Goal: Task Accomplishment & Management: Manage account settings

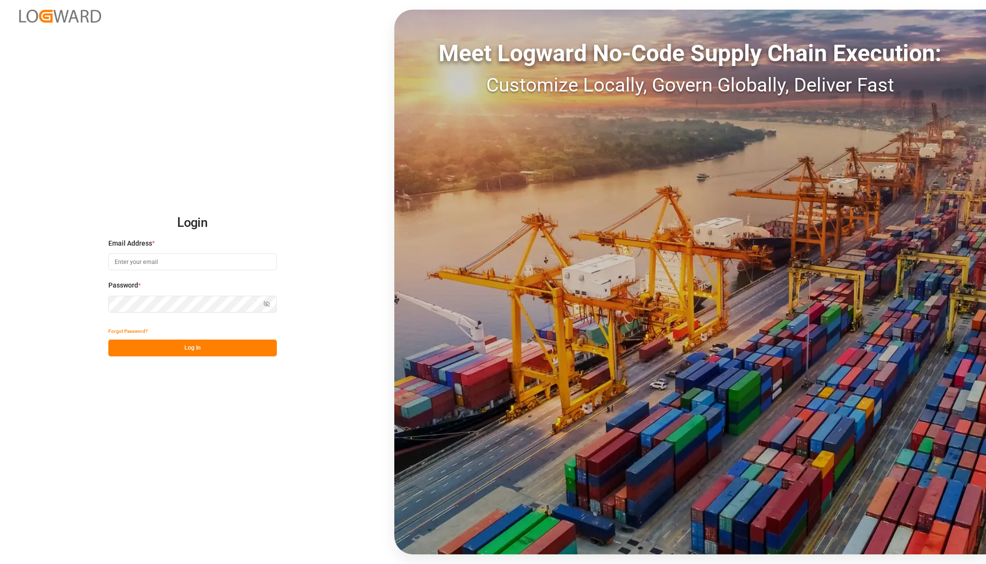
type input "karla.chavez@leschaco.com"
click at [192, 347] on button "Log In" at bounding box center [192, 347] width 168 height 17
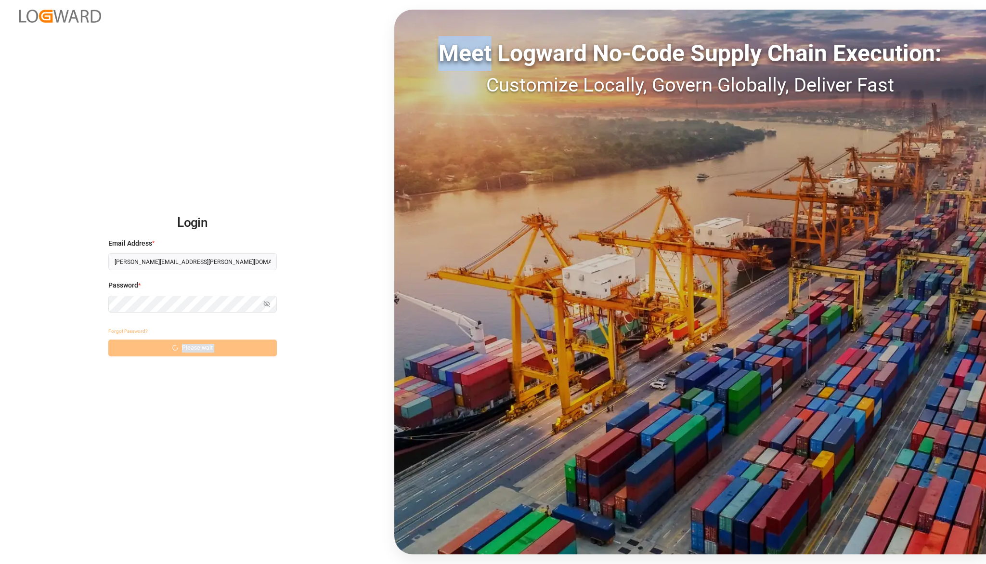
drag, startPoint x: 192, startPoint y: 347, endPoint x: 301, endPoint y: 423, distance: 133.2
click at [301, 423] on div "Login Email Address * karla.chavez@leschaco.com Password * Show password Forgot…" at bounding box center [493, 282] width 986 height 564
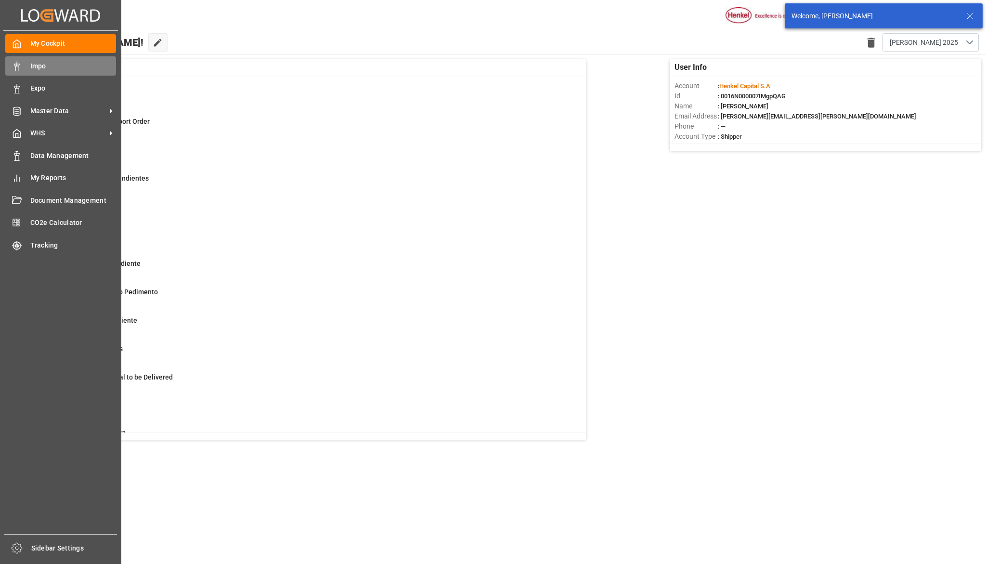
click at [54, 69] on span "Impo" at bounding box center [73, 66] width 86 height 10
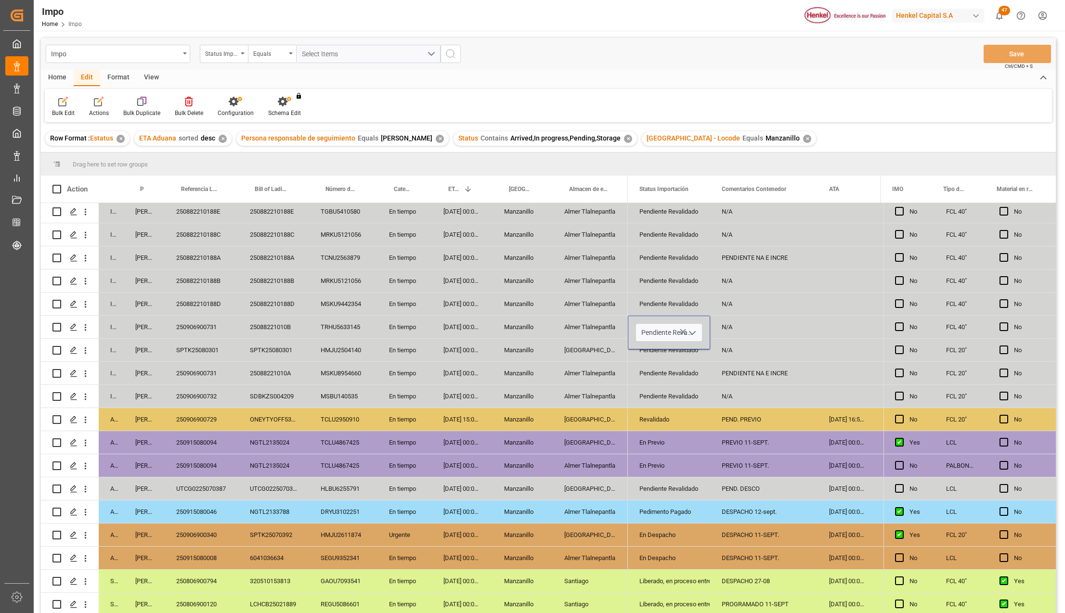
click at [688, 330] on icon "open menu" at bounding box center [692, 333] width 12 height 12
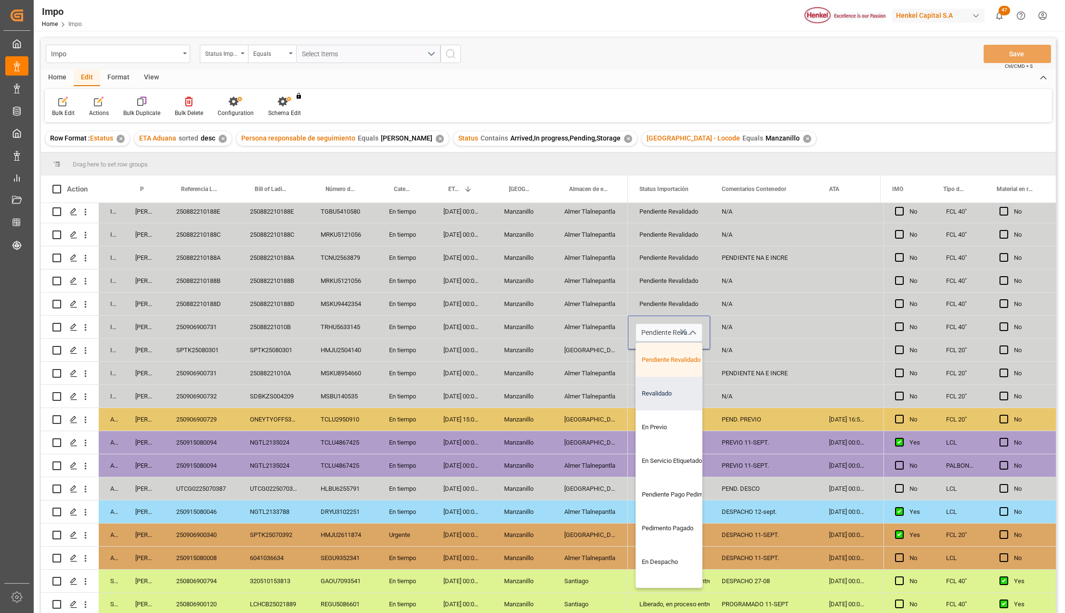
click at [655, 398] on div "Revalidado" at bounding box center [681, 394] width 90 height 34
type input "Revalidado"
click at [662, 400] on div "Pendiente Revalidado" at bounding box center [668, 396] width 59 height 22
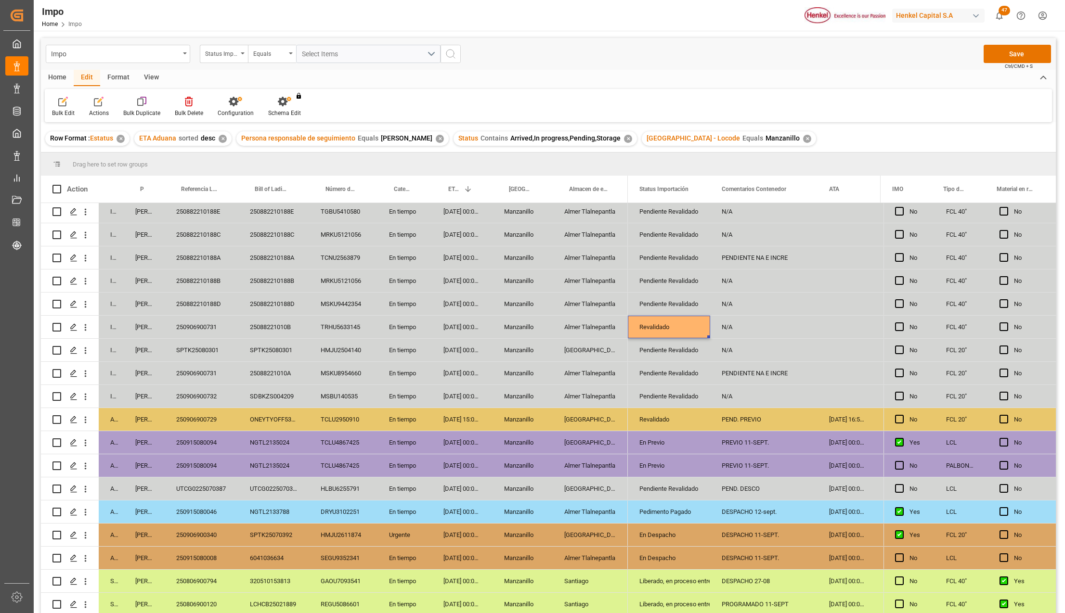
click at [661, 326] on div "Revalidado" at bounding box center [668, 327] width 59 height 22
click at [655, 328] on div "Revalidado" at bounding box center [668, 327] width 59 height 22
click at [672, 370] on div "Pendiente Revalidado" at bounding box center [668, 373] width 59 height 22
click at [767, 374] on div "PENDIENTE NA E INCRE" at bounding box center [763, 373] width 107 height 23
click at [657, 321] on div "Revalidado" at bounding box center [668, 327] width 59 height 22
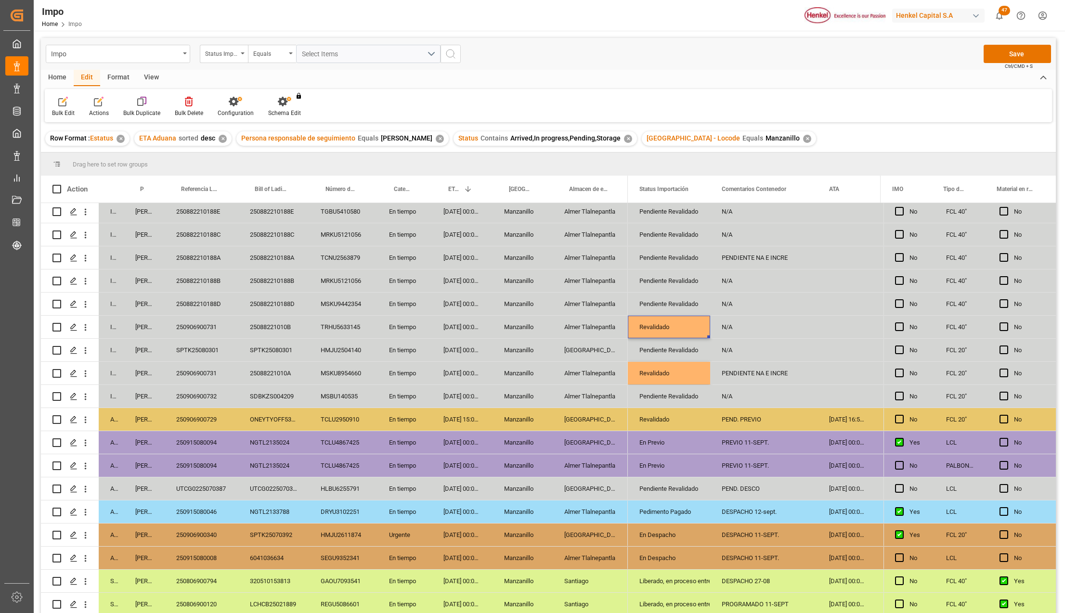
click at [680, 377] on div "Revalidado" at bounding box center [668, 373] width 59 height 22
click at [671, 328] on div "Revalidado" at bounding box center [668, 327] width 59 height 22
click at [759, 326] on div "N/A" at bounding box center [763, 327] width 107 height 23
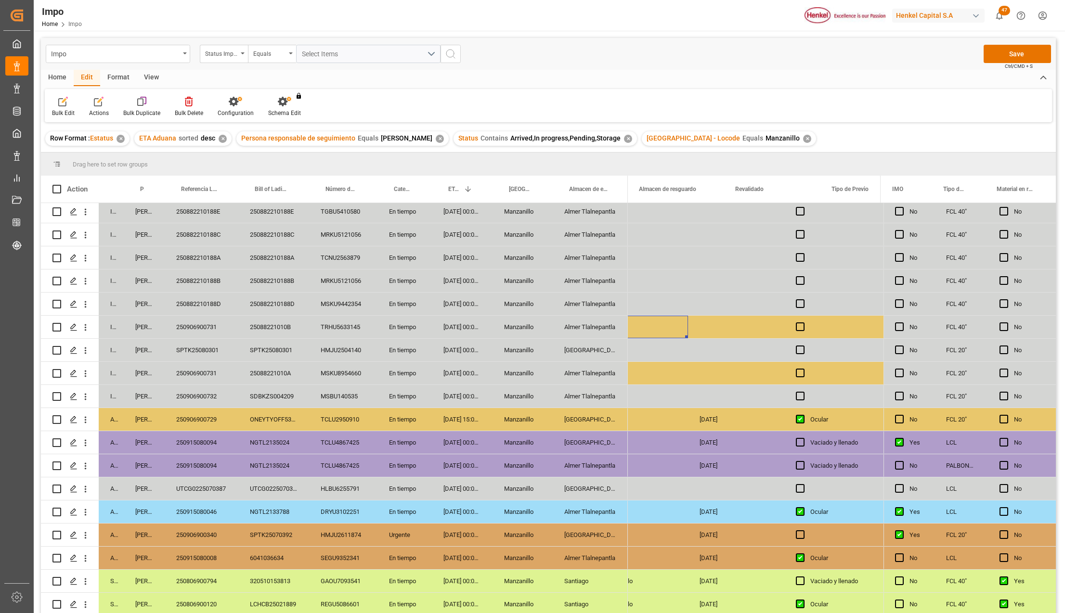
scroll to position [0, 1785]
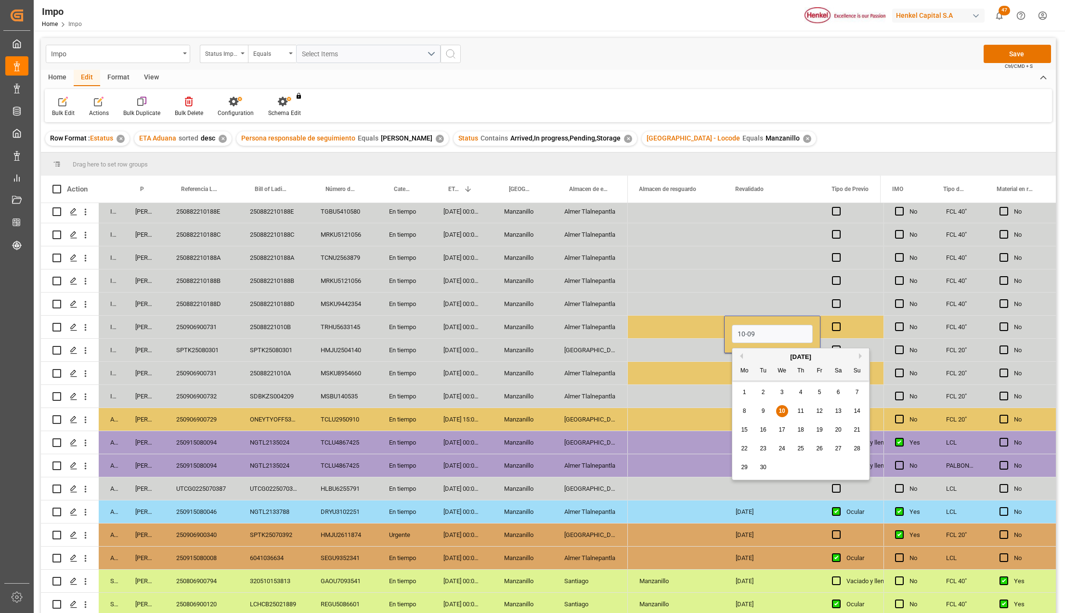
type input "10-09-2025"
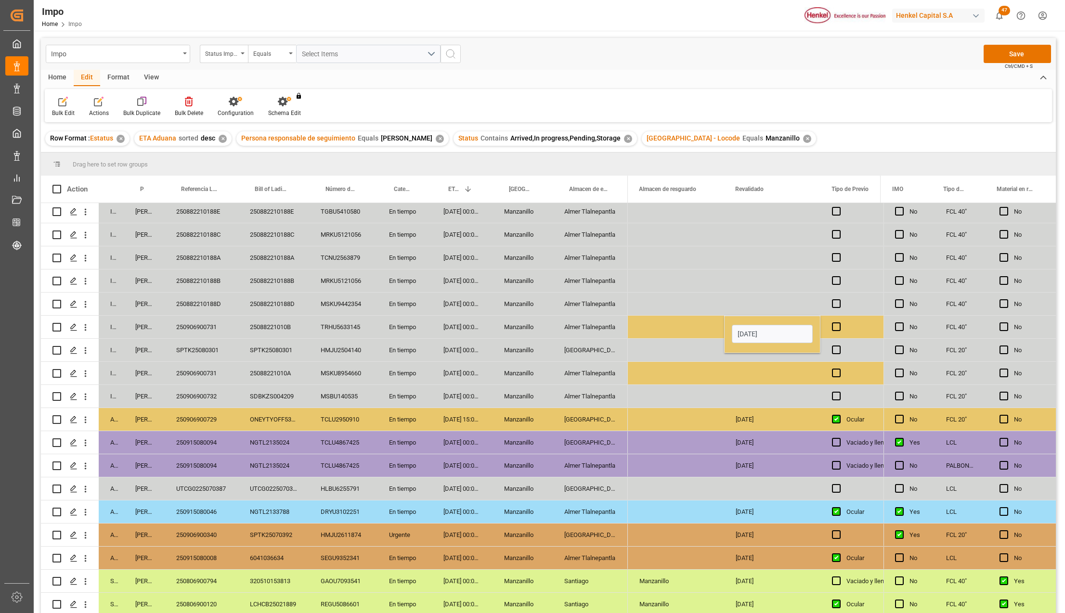
click at [737, 380] on div "Press SPACE to select this row." at bounding box center [772, 373] width 96 height 23
click at [757, 326] on div "10-09-2025" at bounding box center [772, 327] width 96 height 23
click at [755, 372] on div "Press SPACE to select this row." at bounding box center [772, 373] width 96 height 23
click at [1023, 51] on button "Save" at bounding box center [1016, 54] width 67 height 18
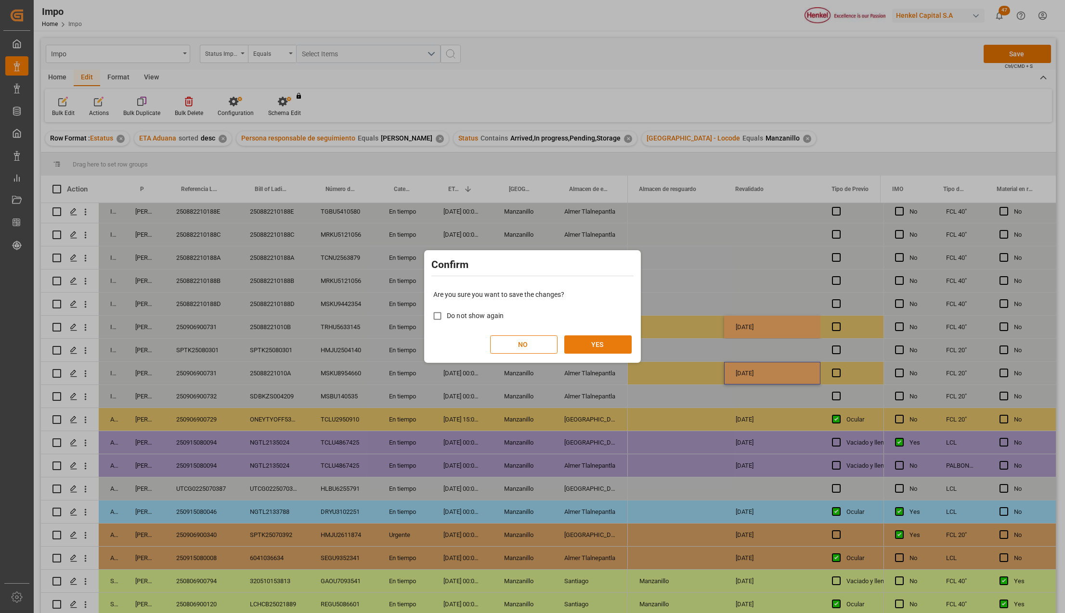
click at [597, 346] on button "YES" at bounding box center [597, 344] width 67 height 18
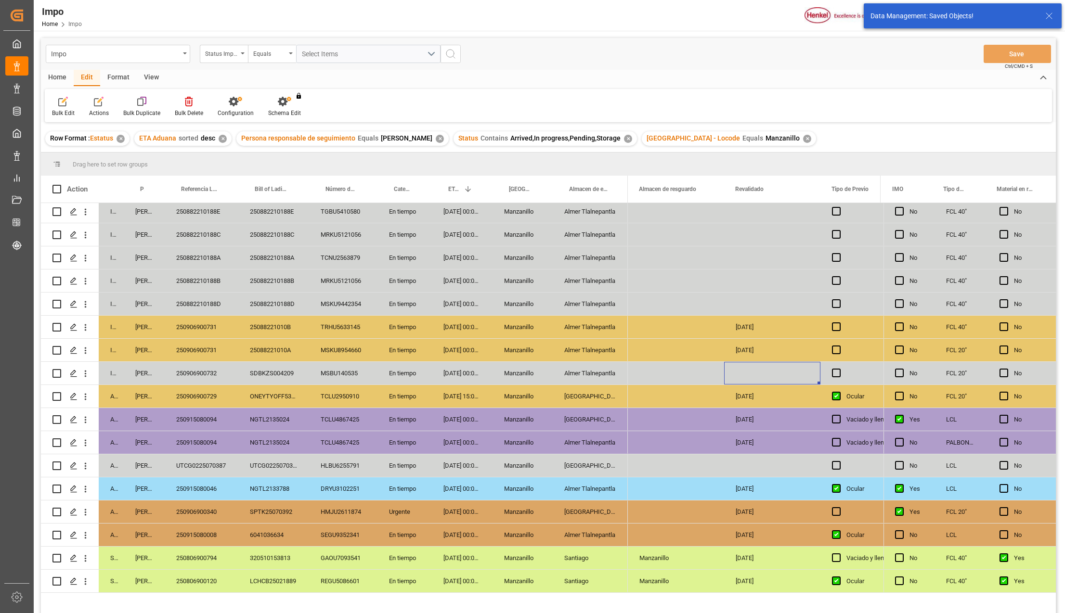
scroll to position [121, 0]
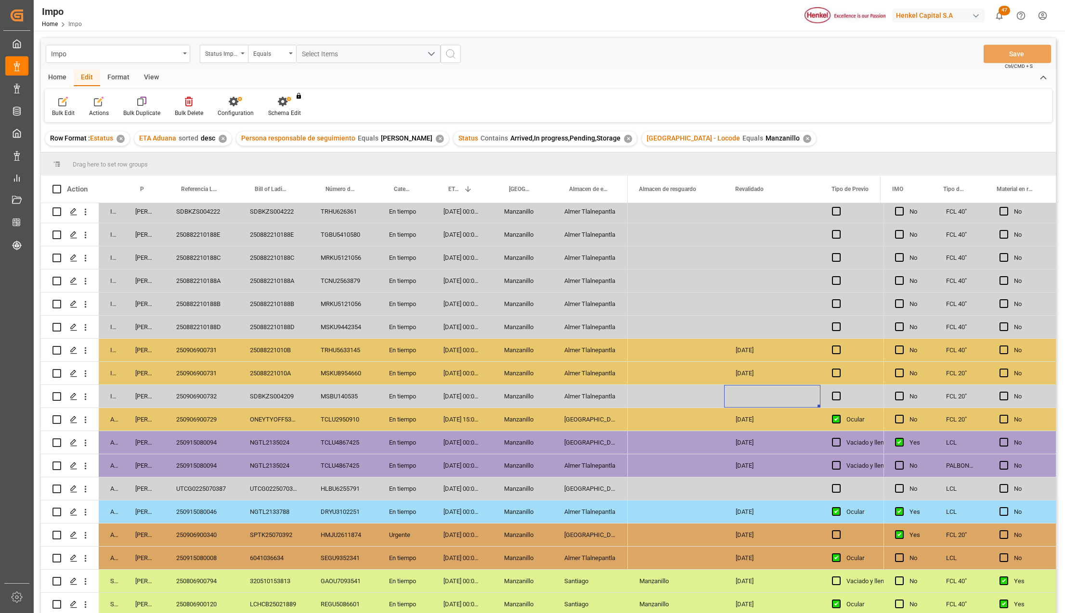
drag, startPoint x: 565, startPoint y: 415, endPoint x: 569, endPoint y: 422, distance: 8.0
click at [565, 415] on div "Salamanca" at bounding box center [589, 419] width 75 height 23
click at [86, 419] on icon "open menu" at bounding box center [86, 420] width 2 height 7
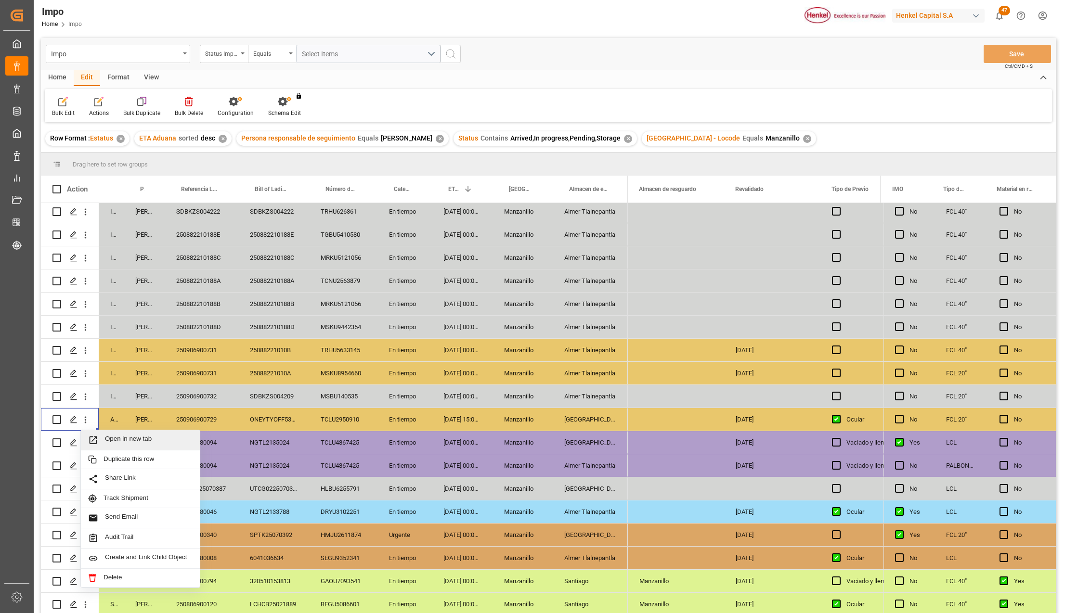
click at [101, 430] on div "Open in new tab" at bounding box center [140, 440] width 119 height 20
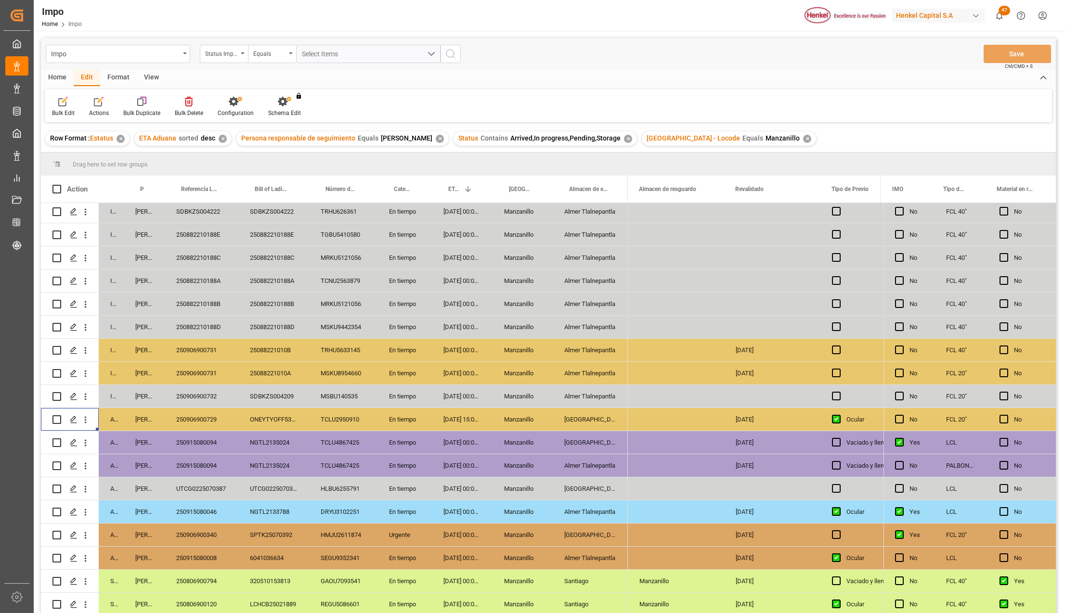
click at [473, 419] on div "06-09-2025 15:00:00" at bounding box center [462, 419] width 61 height 23
click at [565, 414] on div "Salamanca" at bounding box center [589, 419] width 75 height 23
click at [762, 419] on div "10-09-2025" at bounding box center [772, 419] width 96 height 23
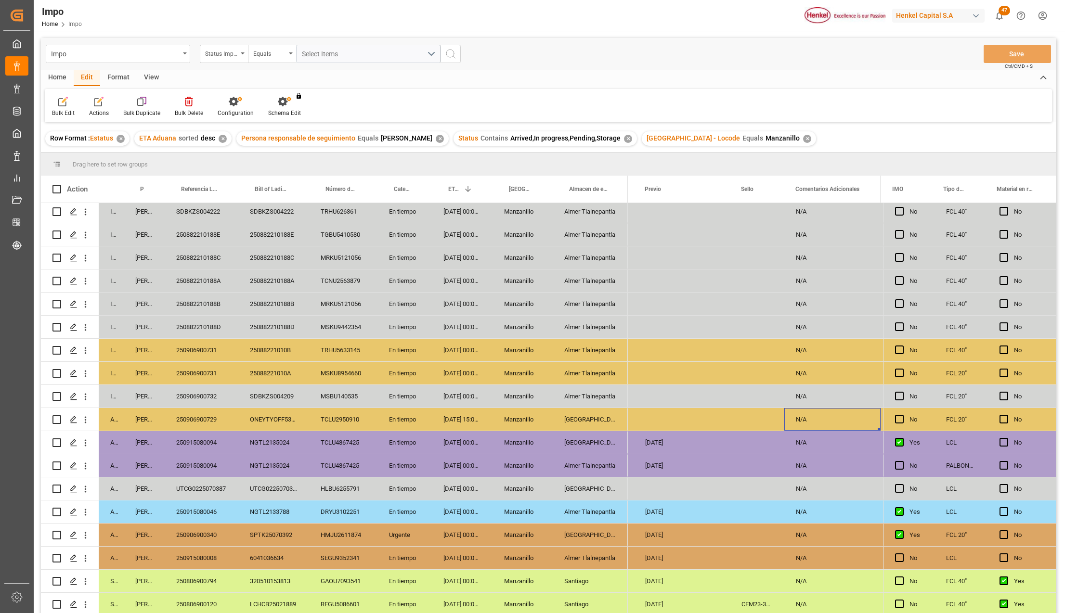
scroll to position [0, 2165]
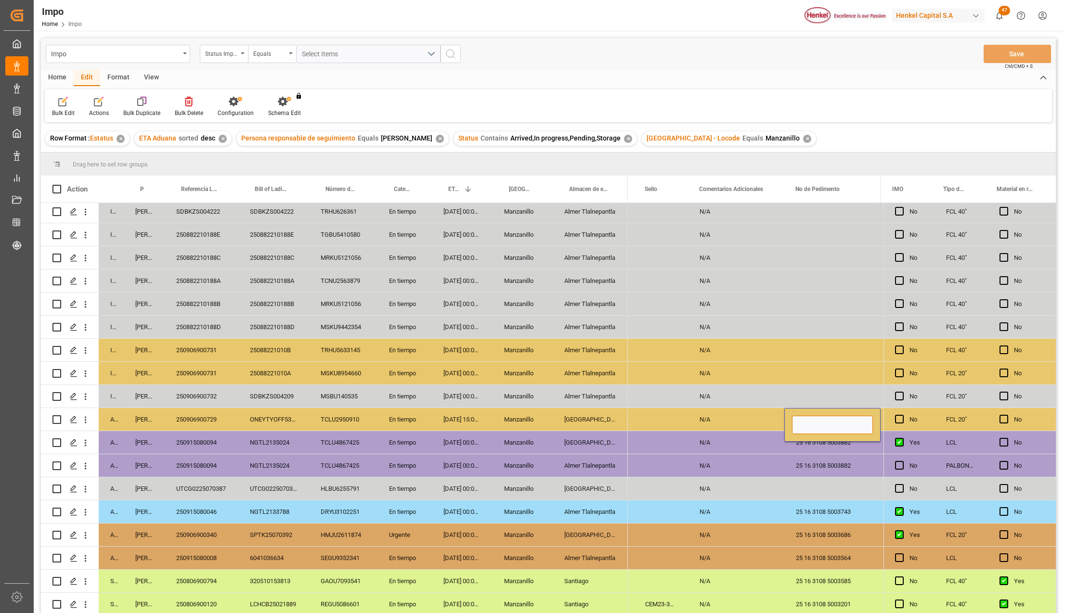
click at [830, 423] on input "Press SPACE to select this row." at bounding box center [832, 425] width 81 height 18
paste input "25 16 3108 5004064"
type input "25 16 3108 5004064"
click at [826, 445] on div "25 16 3108 5003882" at bounding box center [832, 442] width 96 height 23
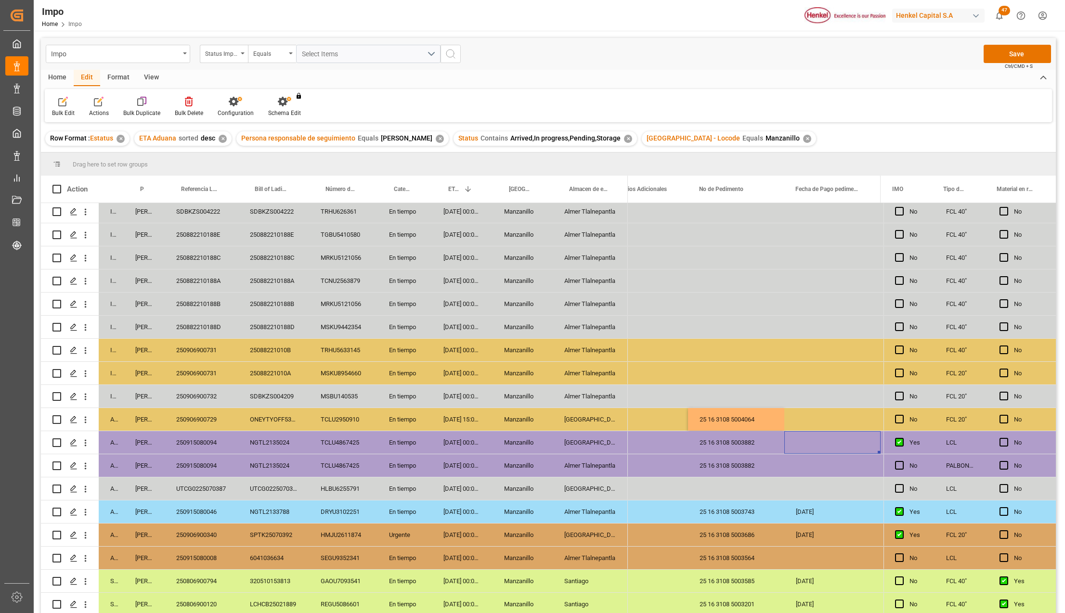
scroll to position [0, 2357]
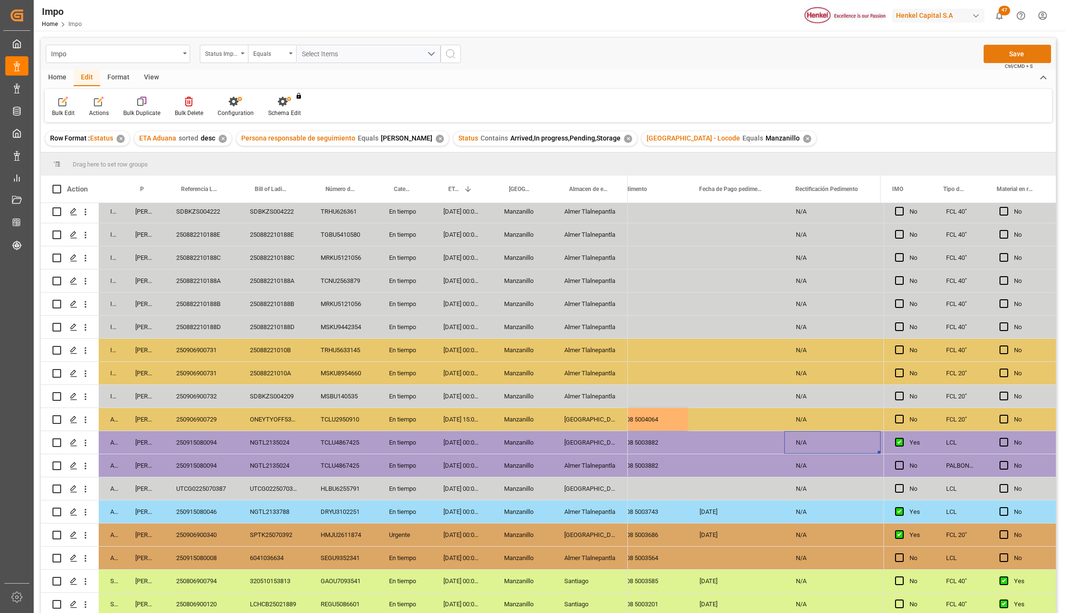
click at [1014, 52] on button "Save" at bounding box center [1016, 54] width 67 height 18
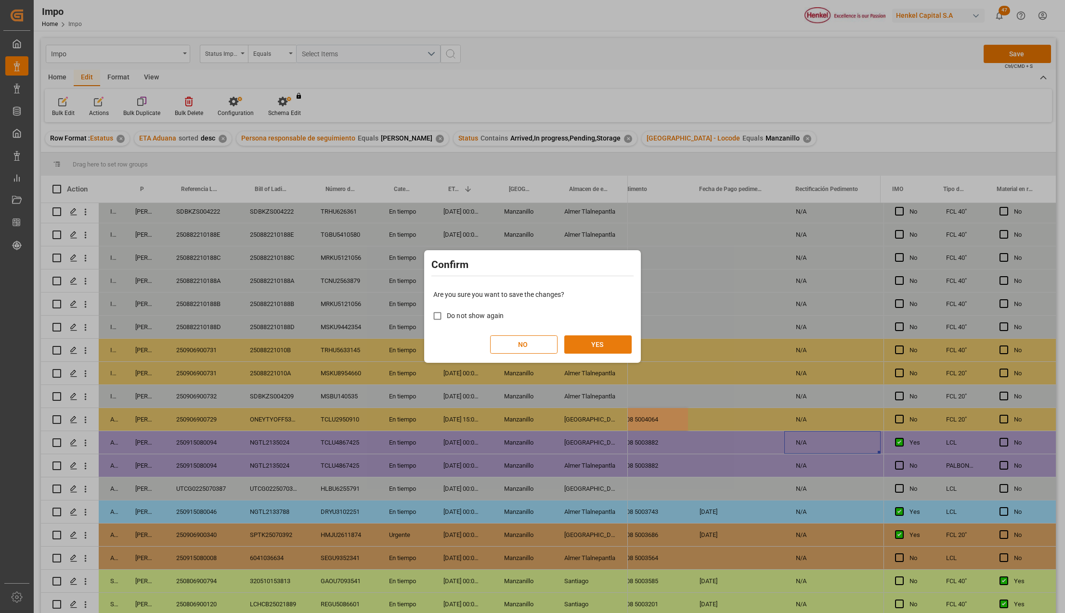
click at [593, 343] on button "YES" at bounding box center [597, 344] width 67 height 18
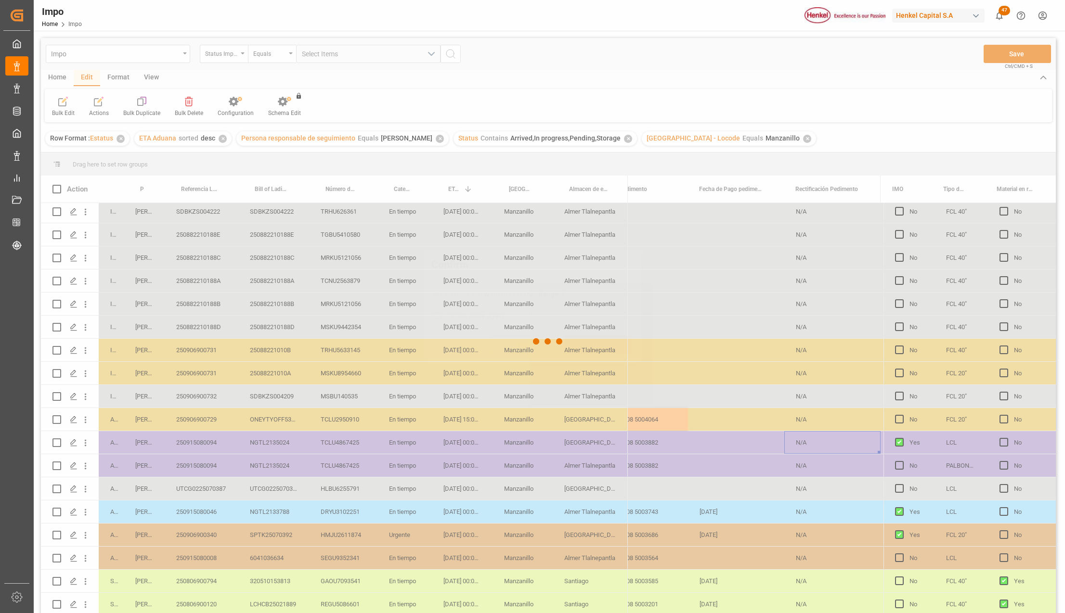
click at [366, 453] on div "Confirm Are you sure you want to save the changes? Do not show again NO YES" at bounding box center [532, 306] width 1065 height 613
click at [269, 414] on div at bounding box center [548, 341] width 1014 height 607
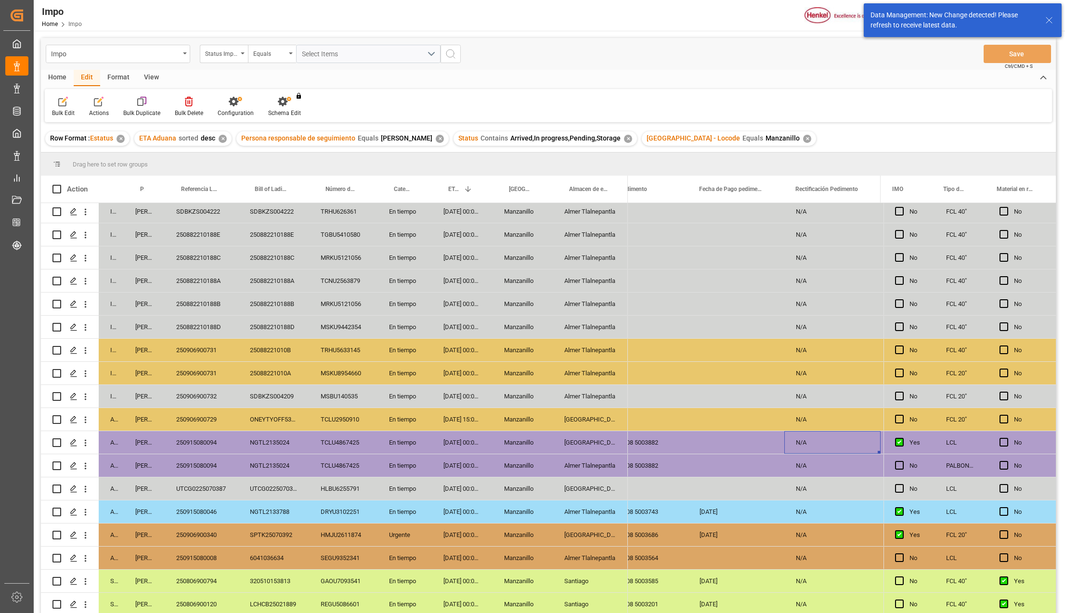
click at [278, 419] on div "ONEYTYOFF5333400" at bounding box center [273, 419] width 71 height 23
click at [579, 348] on div "Almer Tlalnepantla" at bounding box center [589, 350] width 75 height 23
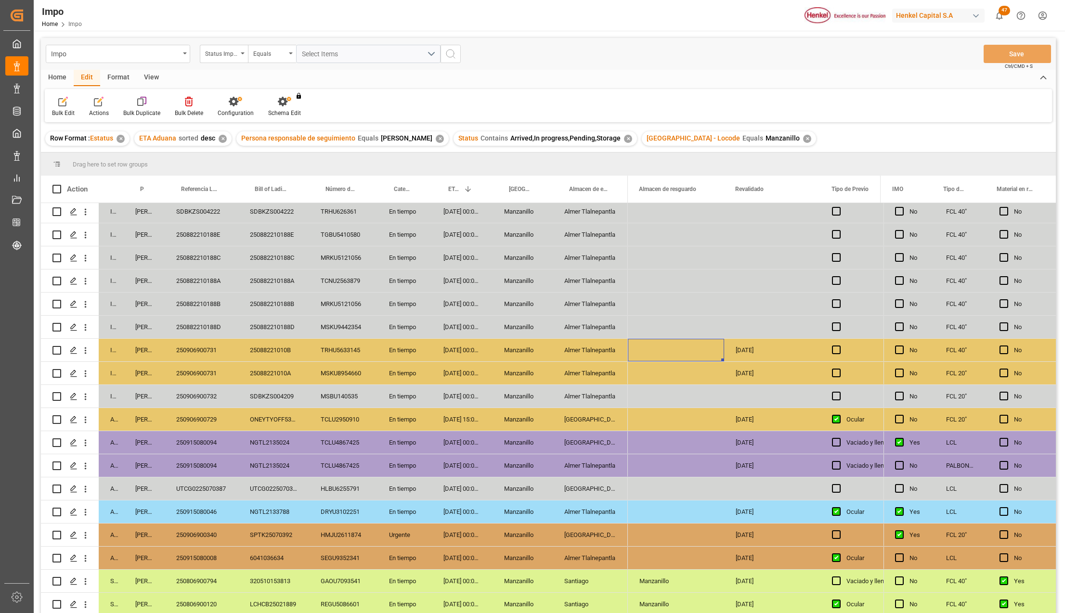
scroll to position [0, 1689]
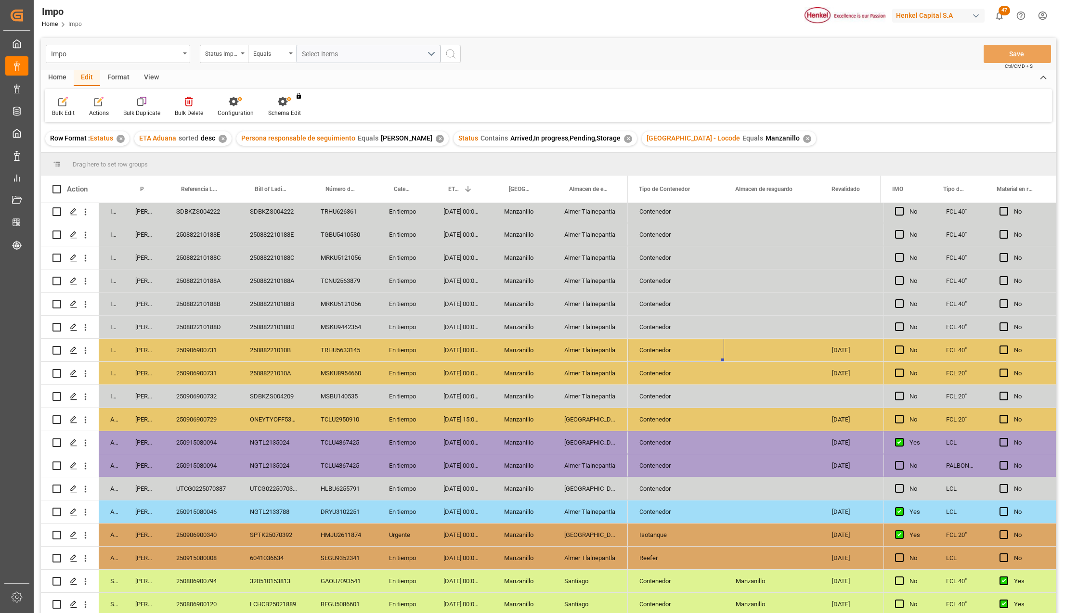
click at [208, 528] on div "250906900340" at bounding box center [202, 535] width 74 height 23
click at [593, 559] on div "Almer Tlalnepantla" at bounding box center [589, 558] width 75 height 23
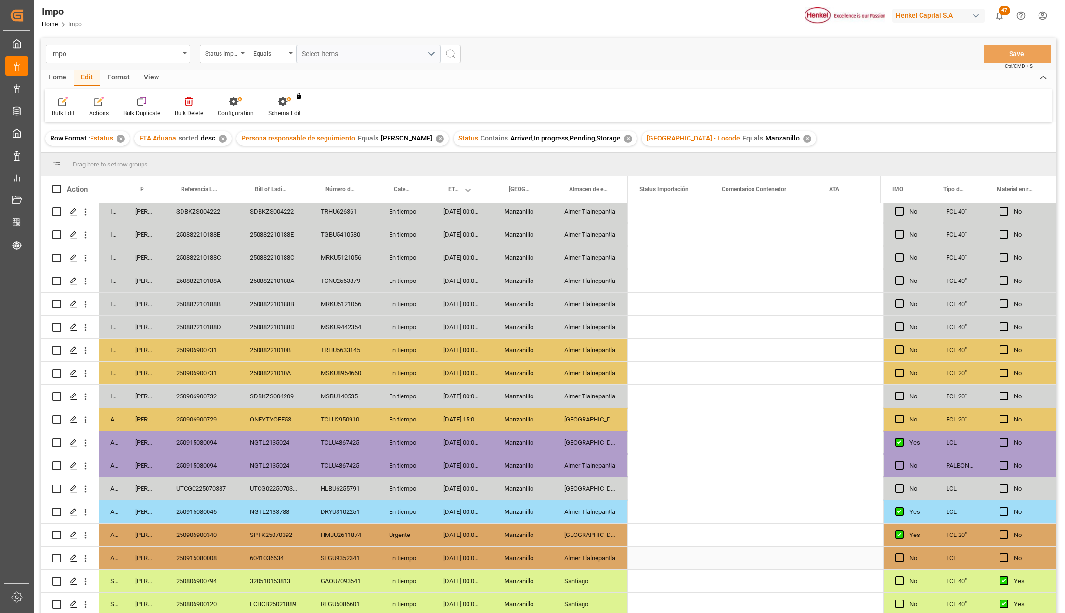
scroll to position [0, 0]
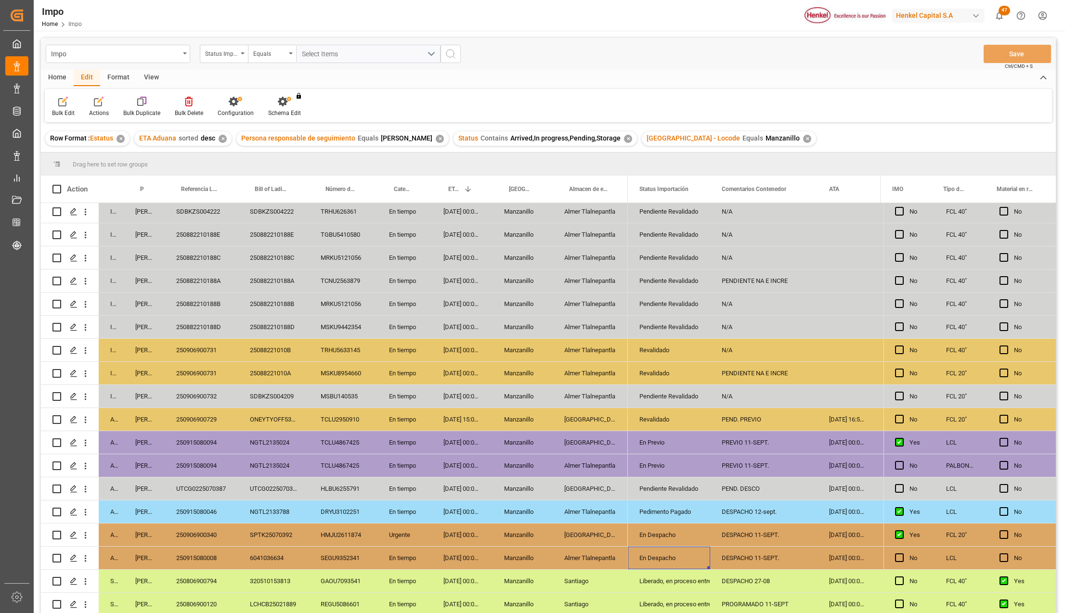
click at [351, 354] on div "TRHU5633145" at bounding box center [343, 350] width 68 height 23
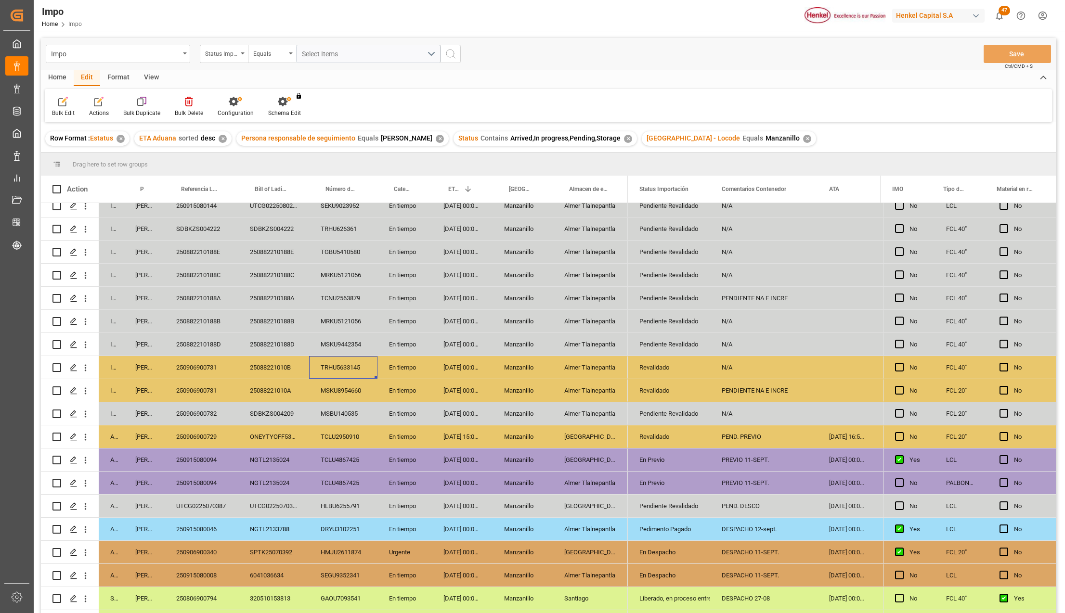
scroll to position [57, 0]
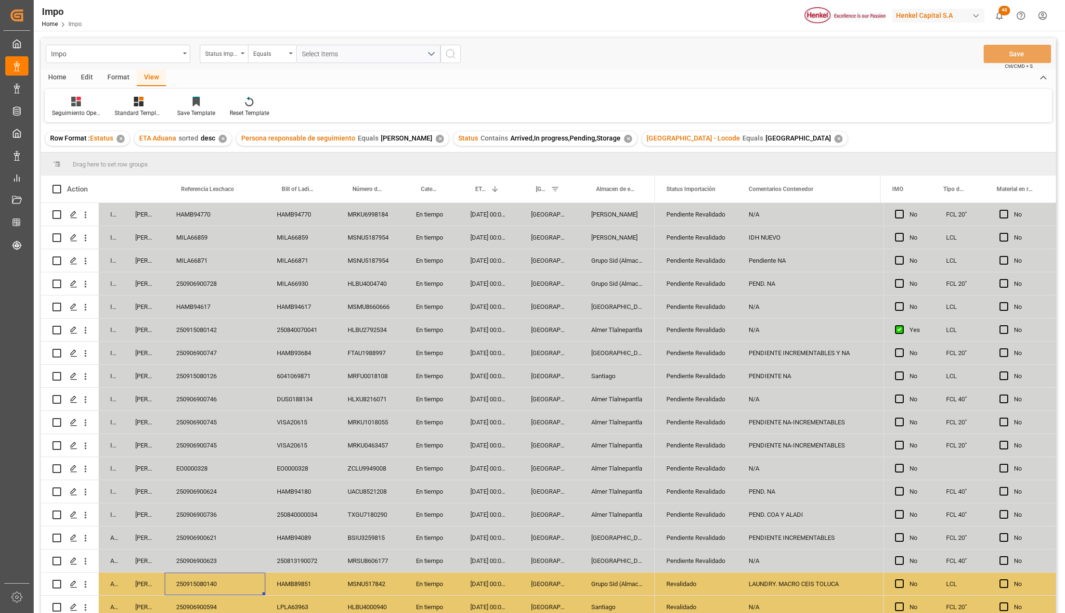
scroll to position [283, 0]
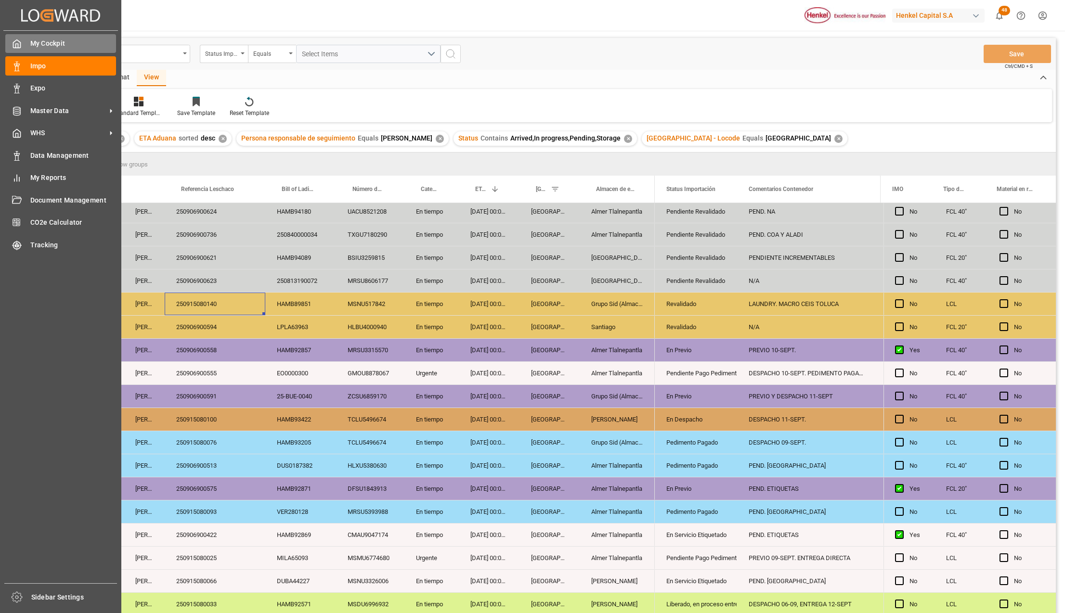
click at [49, 44] on span "My Cockpit" at bounding box center [73, 43] width 86 height 10
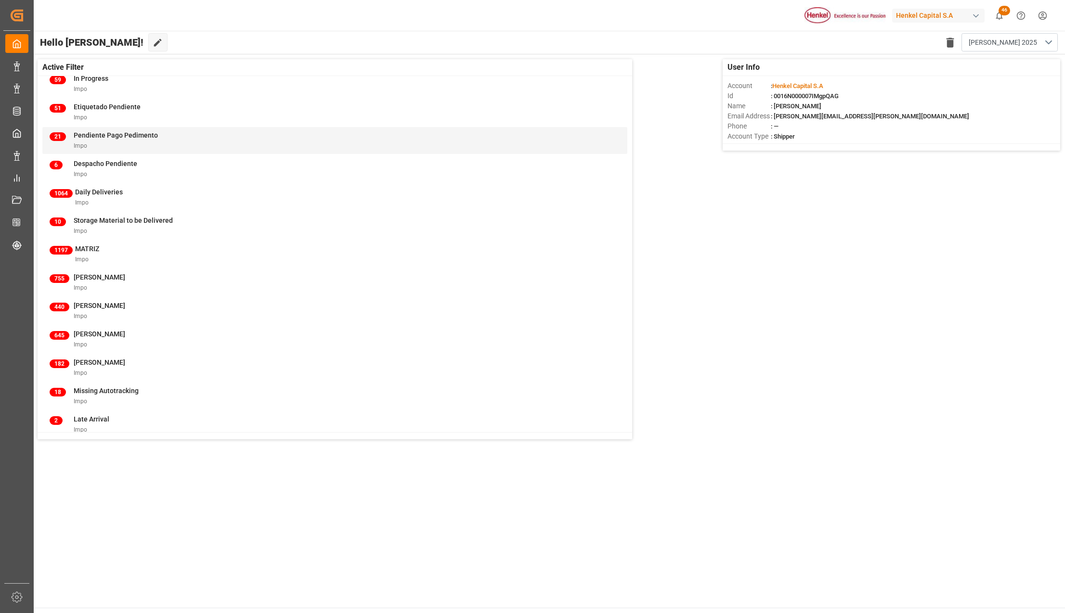
scroll to position [192, 0]
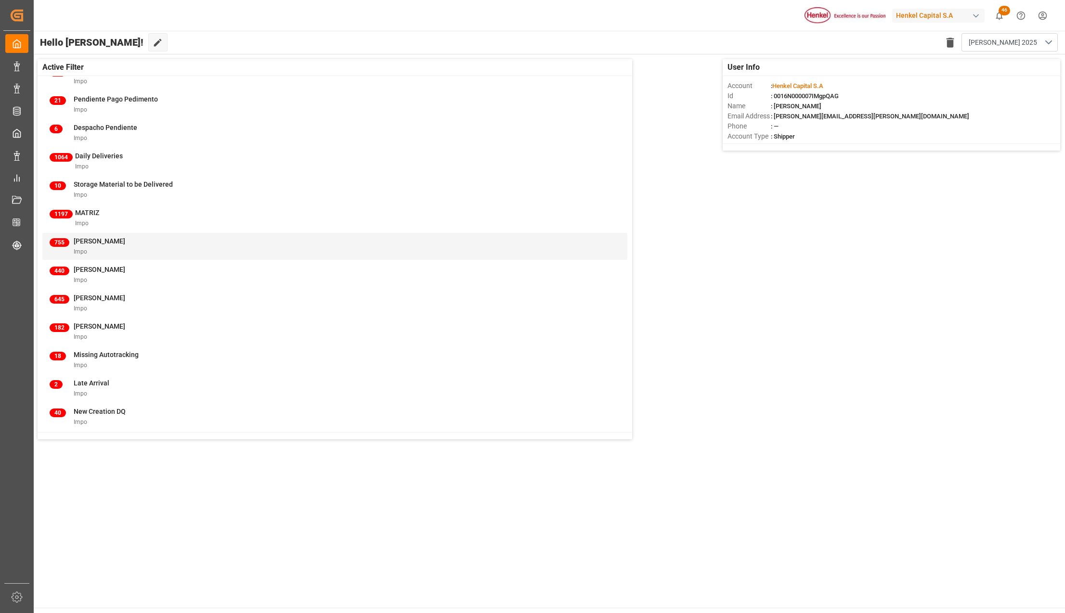
click at [92, 249] on div "Impo" at bounding box center [99, 251] width 51 height 10
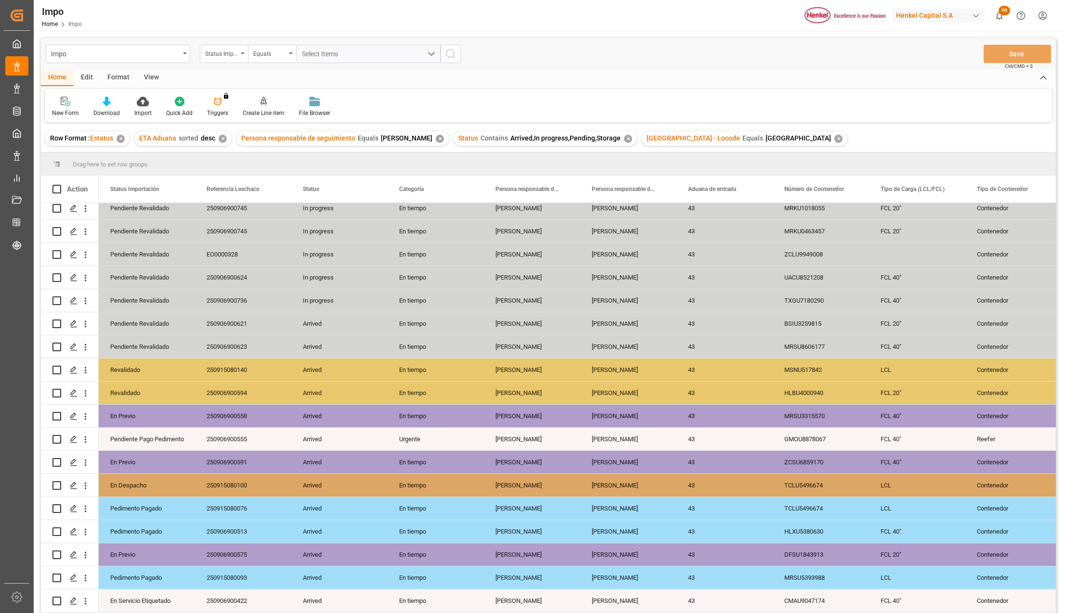
scroll to position [192, 0]
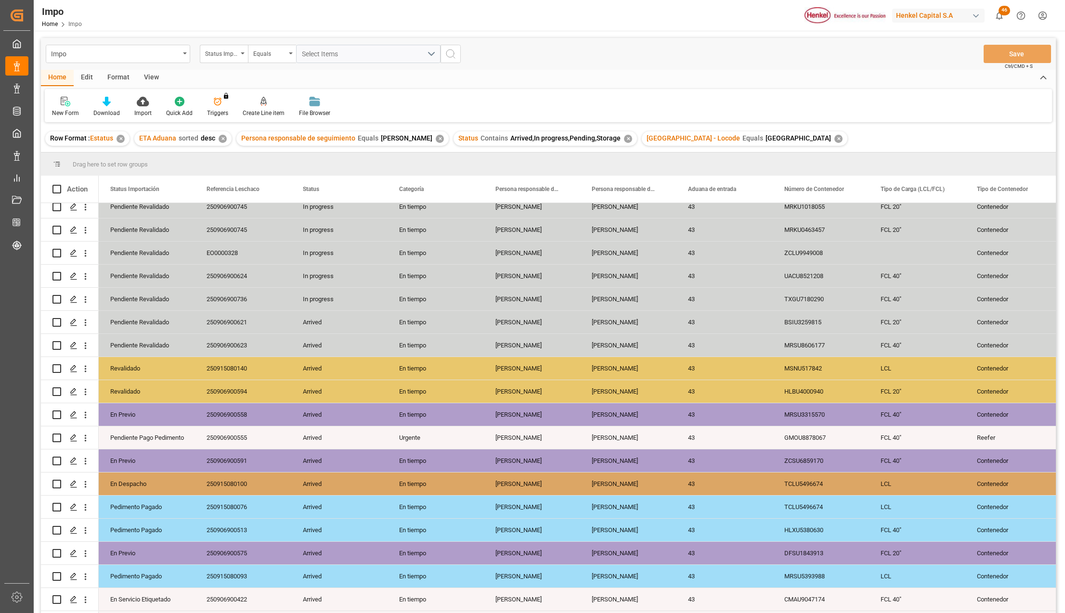
click at [146, 81] on div "View" at bounding box center [151, 78] width 29 height 16
click at [106, 109] on div "Standard Templates" at bounding box center [109, 113] width 48 height 9
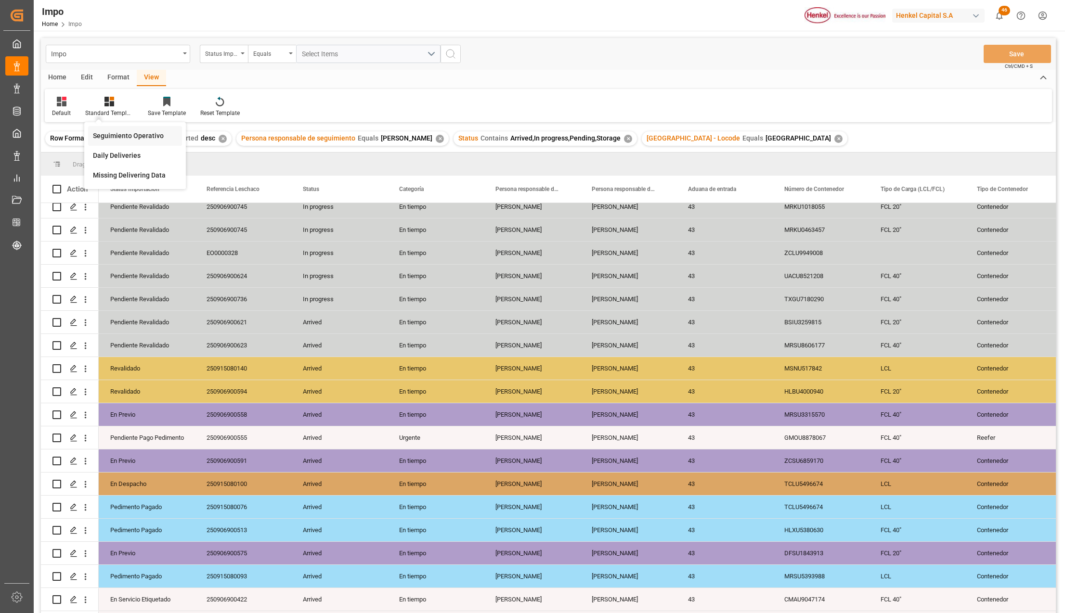
click at [116, 133] on div "Seguimiento Operativo" at bounding box center [135, 136] width 84 height 10
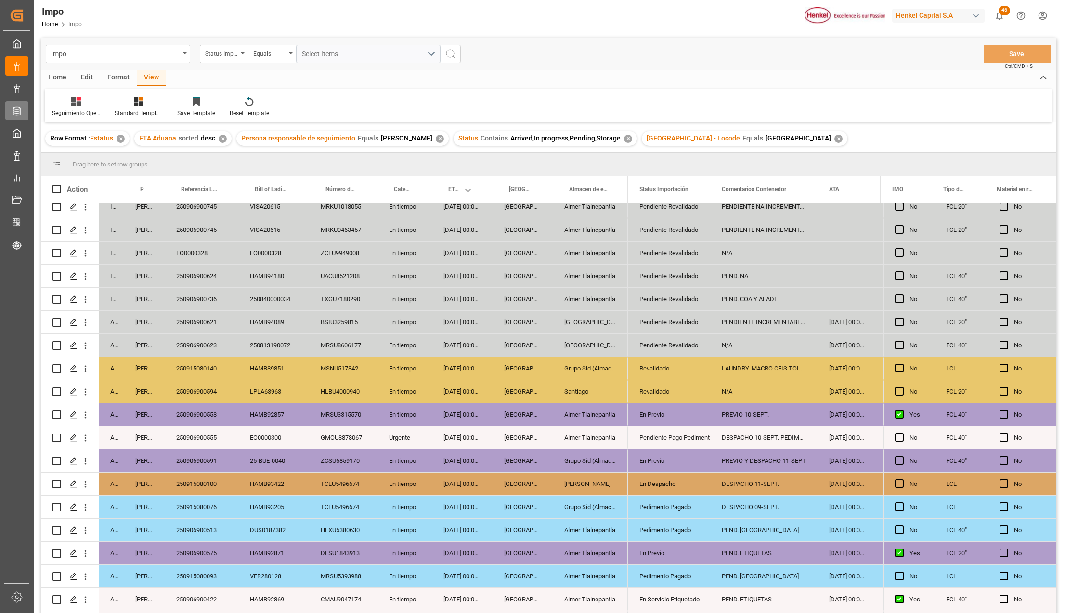
scroll to position [260, 0]
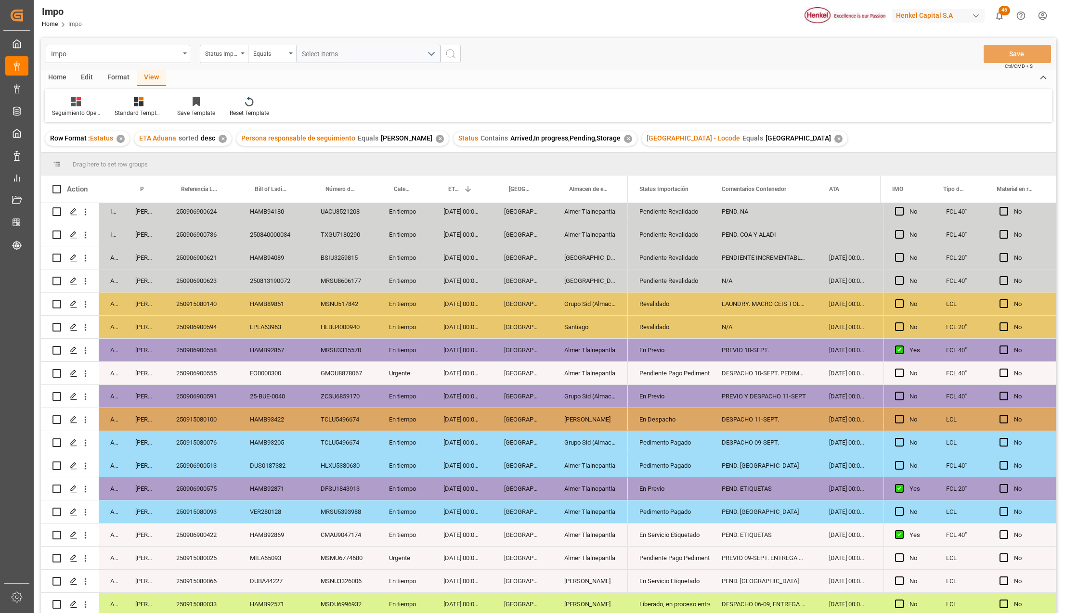
click at [683, 574] on div "En Servicio Etiquetado" at bounding box center [668, 581] width 59 height 22
click at [750, 582] on div "PEND. MEDIPORT" at bounding box center [763, 581] width 107 height 23
click at [750, 582] on input "PEND. MEDIPORT" at bounding box center [764, 586] width 92 height 18
type input "e"
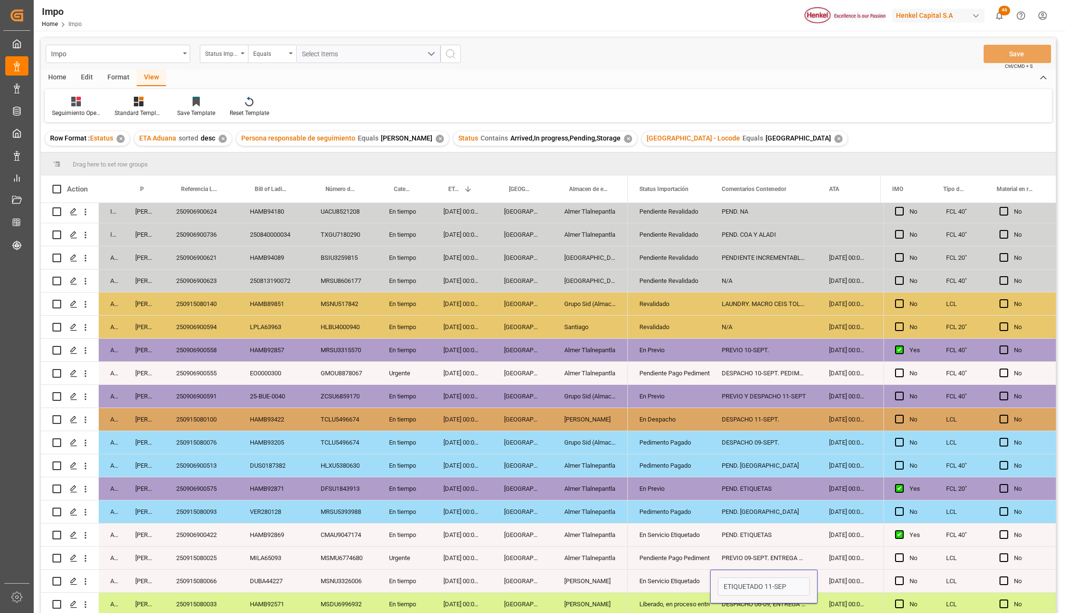
type input "ETIQUETADO 11-SEPT"
click at [994, 52] on button "Save" at bounding box center [1016, 54] width 67 height 18
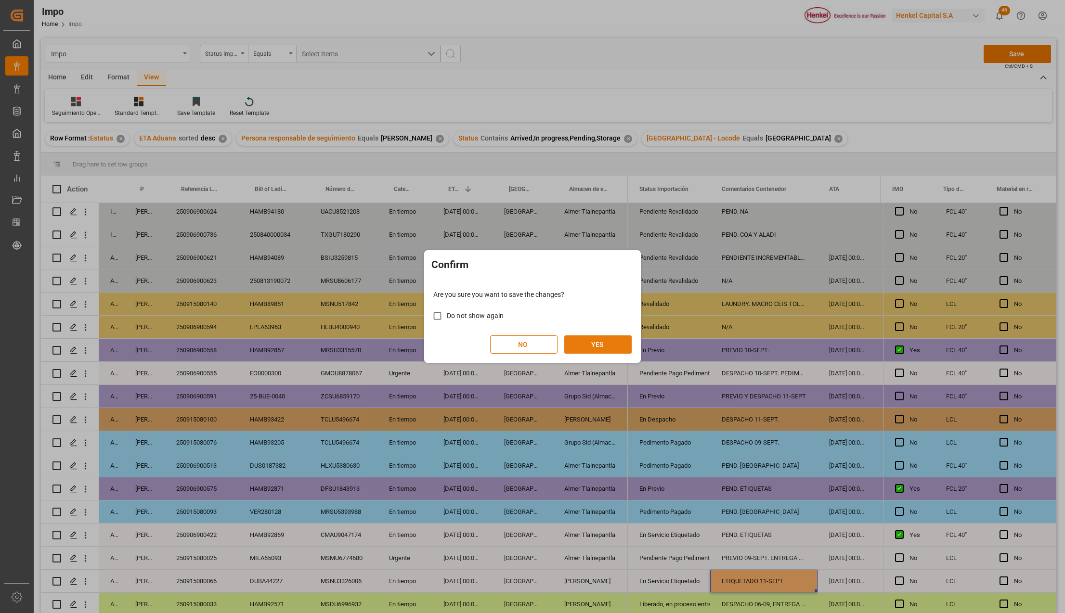
click at [599, 352] on button "YES" at bounding box center [597, 344] width 67 height 18
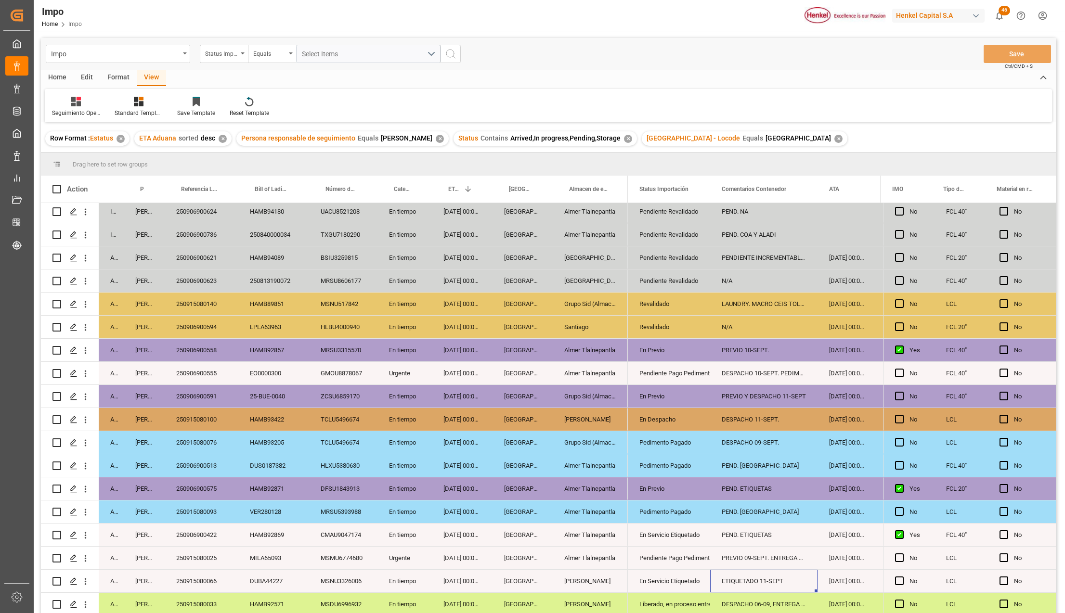
click at [662, 525] on div "En Servicio Etiquetado" at bounding box center [668, 535] width 59 height 22
click at [691, 537] on icon "open menu" at bounding box center [692, 541] width 12 height 12
click at [663, 603] on div "Pendiente Pago Pedimento" at bounding box center [681, 610] width 90 height 34
type input "Pendiente Pago Pedimento"
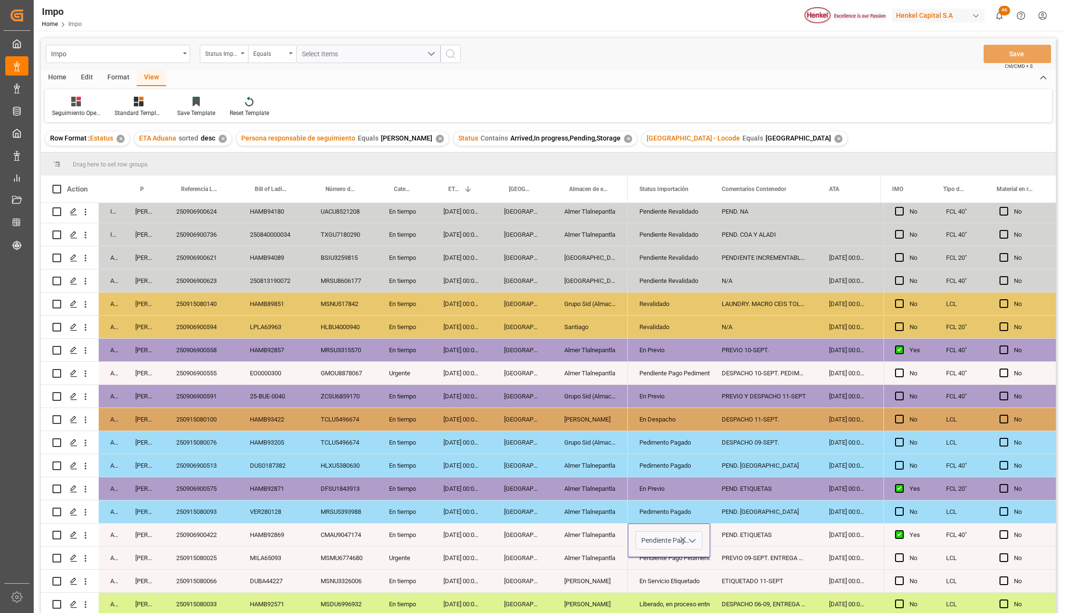
click at [706, 578] on div "En Servicio Etiquetado" at bounding box center [669, 581] width 82 height 23
click at [746, 530] on div "PEND. ETIQUETAS" at bounding box center [763, 535] width 107 height 23
click at [746, 531] on input "PEND. ETIQUETAS" at bounding box center [764, 540] width 92 height 18
type input "ETIQUETADO 10-SEPT"
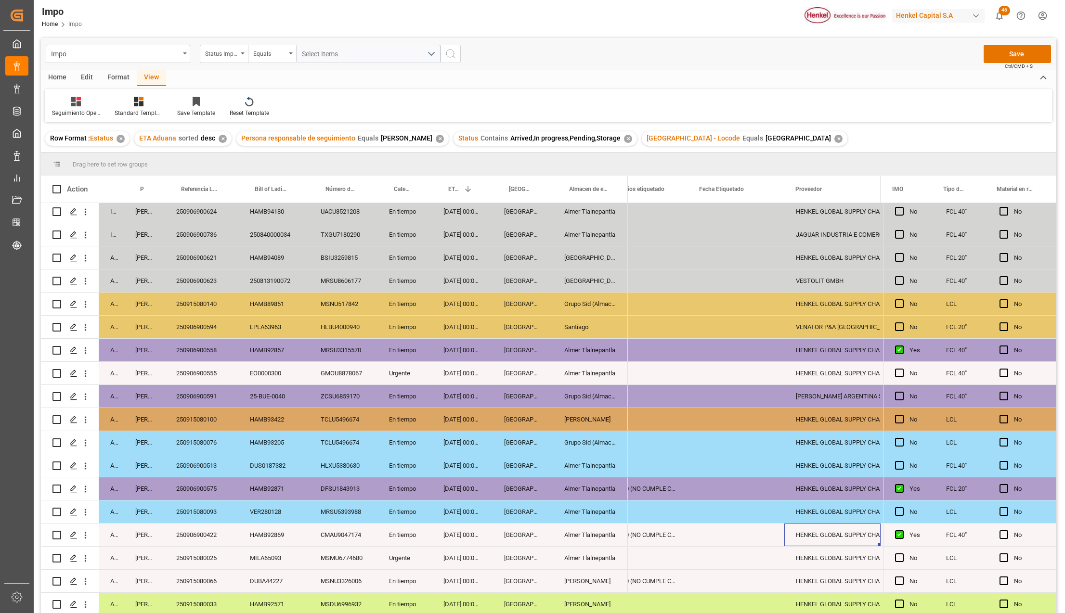
scroll to position [0, 332]
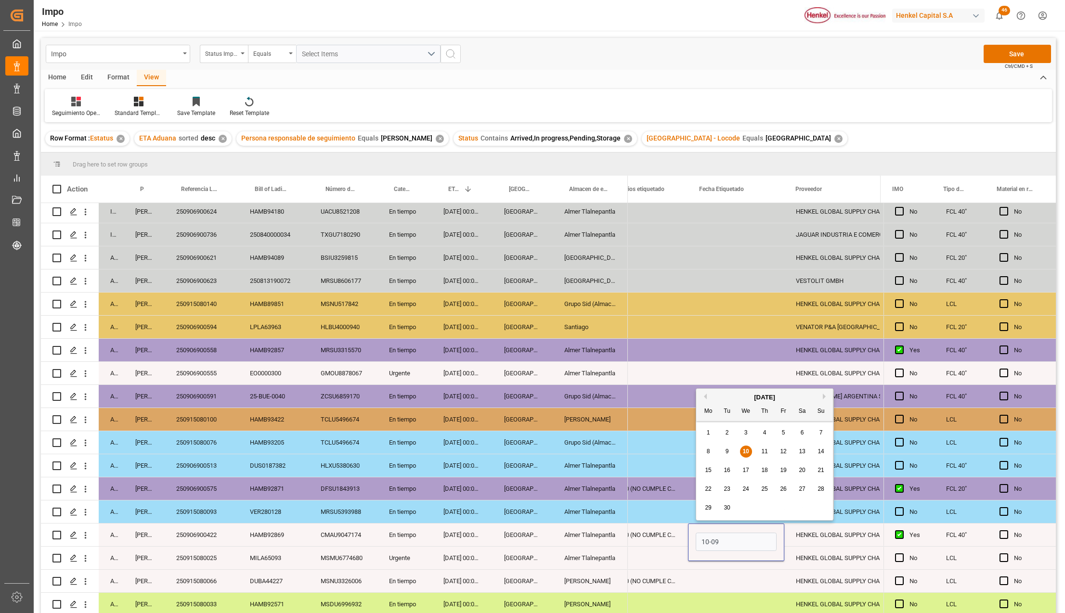
type input "10-09-2025"
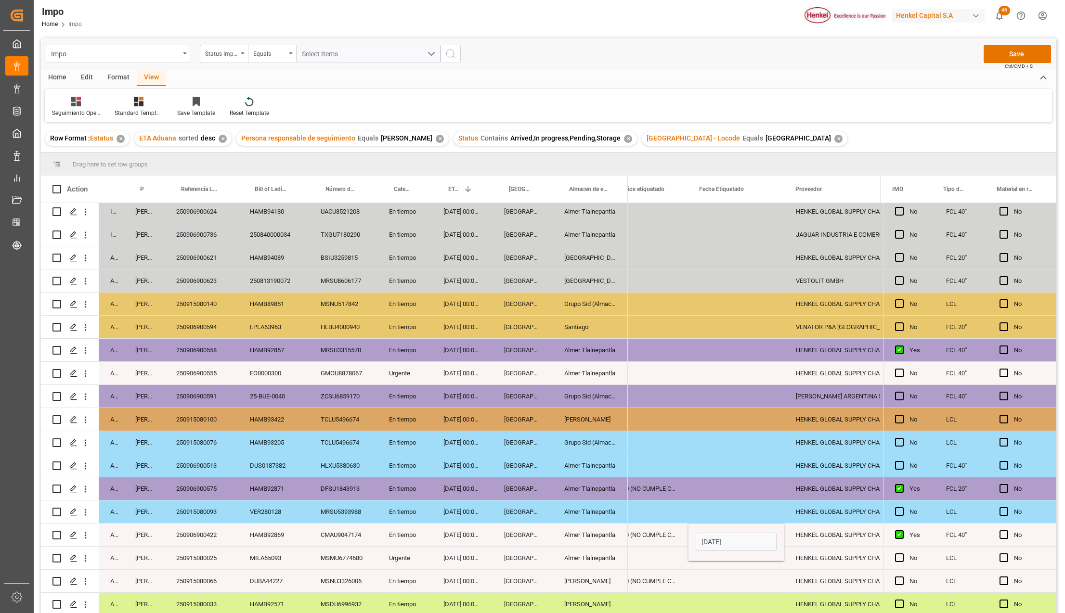
click at [734, 589] on div "Press SPACE to select this row." at bounding box center [736, 581] width 96 height 23
click at [996, 64] on div "Impo Status Importación Equals Select Items Save Ctrl/CMD + S" at bounding box center [548, 54] width 1014 height 32
click at [1026, 50] on button "Save" at bounding box center [1016, 54] width 67 height 18
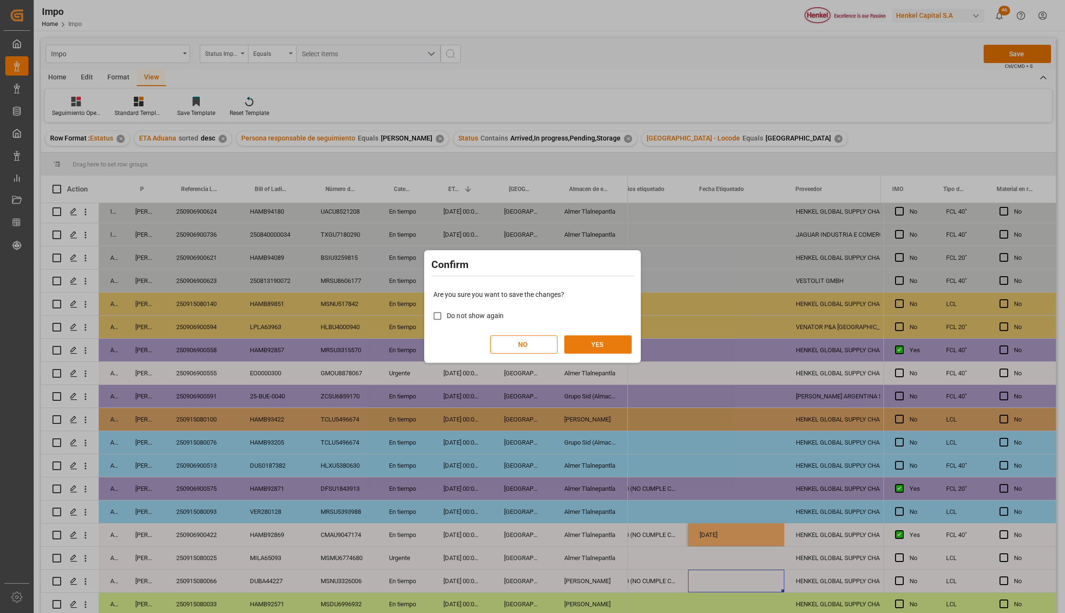
click at [604, 337] on button "YES" at bounding box center [597, 344] width 67 height 18
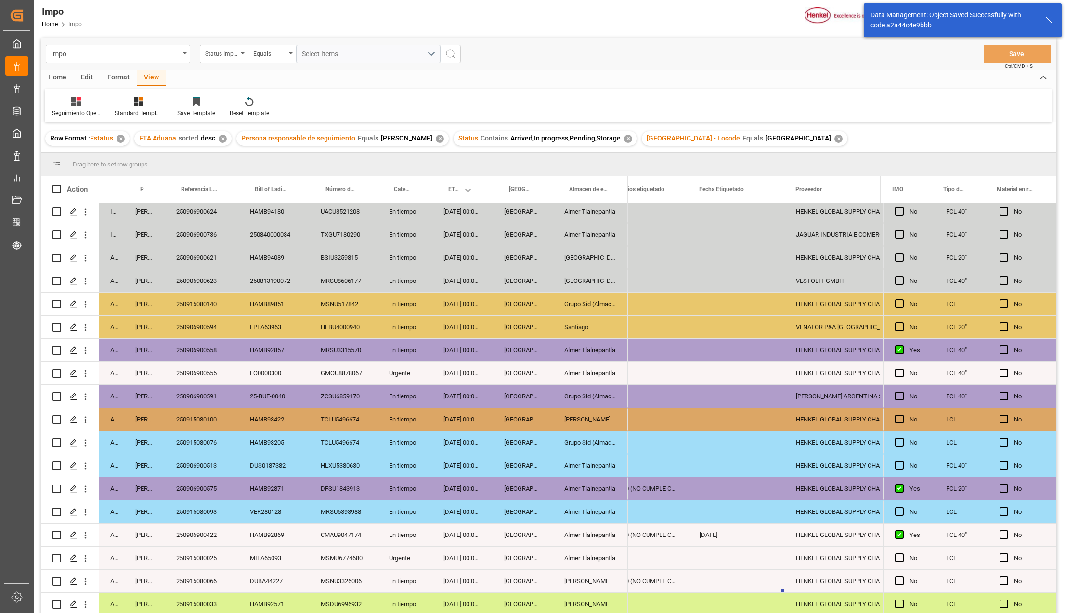
click at [578, 528] on div "Almer Tlalnepantla" at bounding box center [589, 535] width 75 height 23
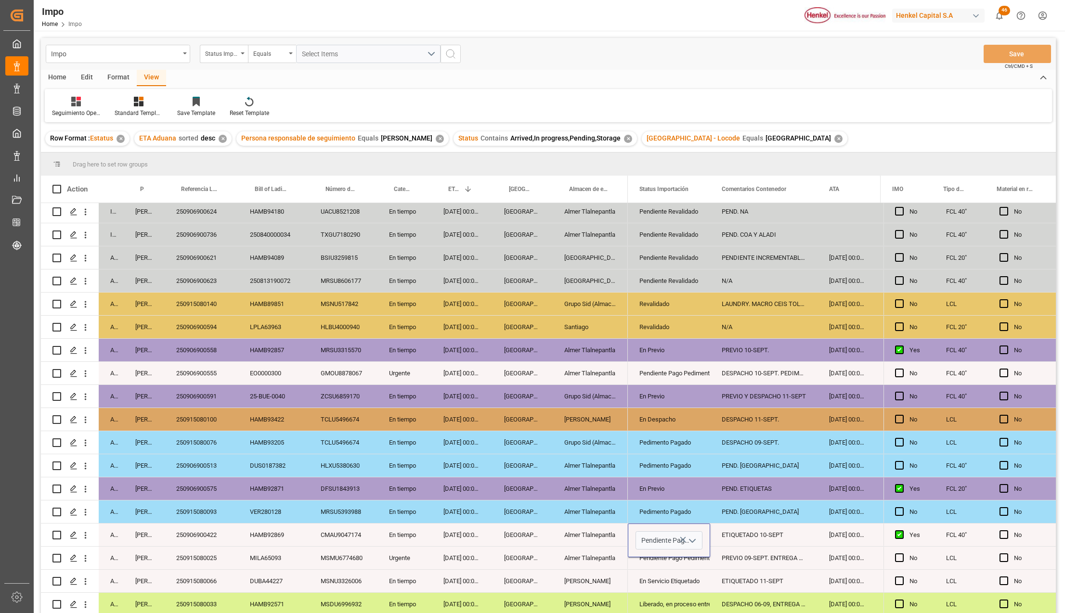
click at [692, 536] on icon "open menu" at bounding box center [692, 541] width 12 height 12
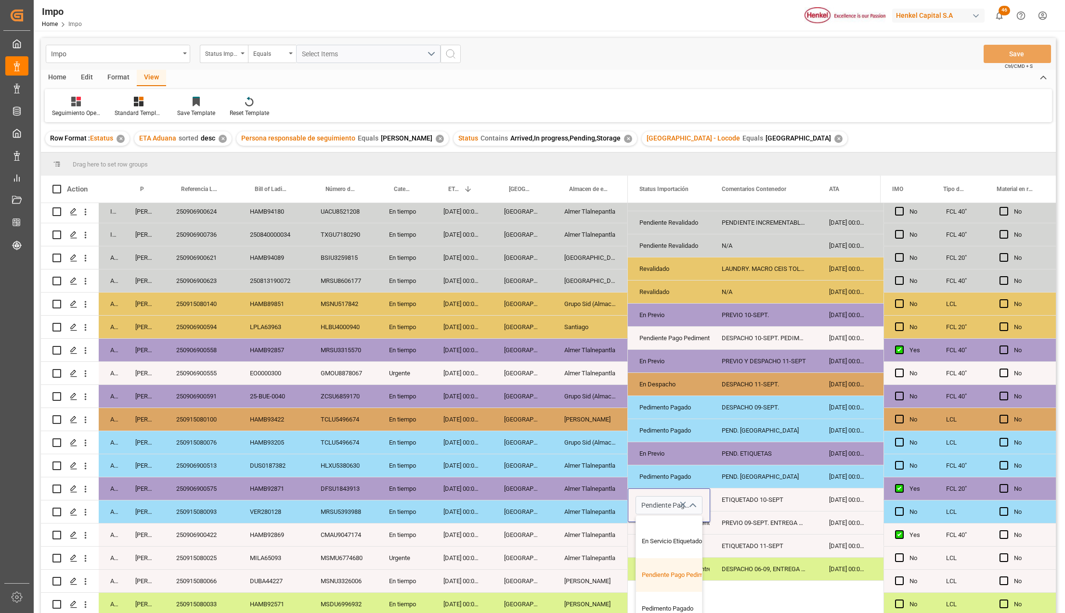
scroll to position [64, 0]
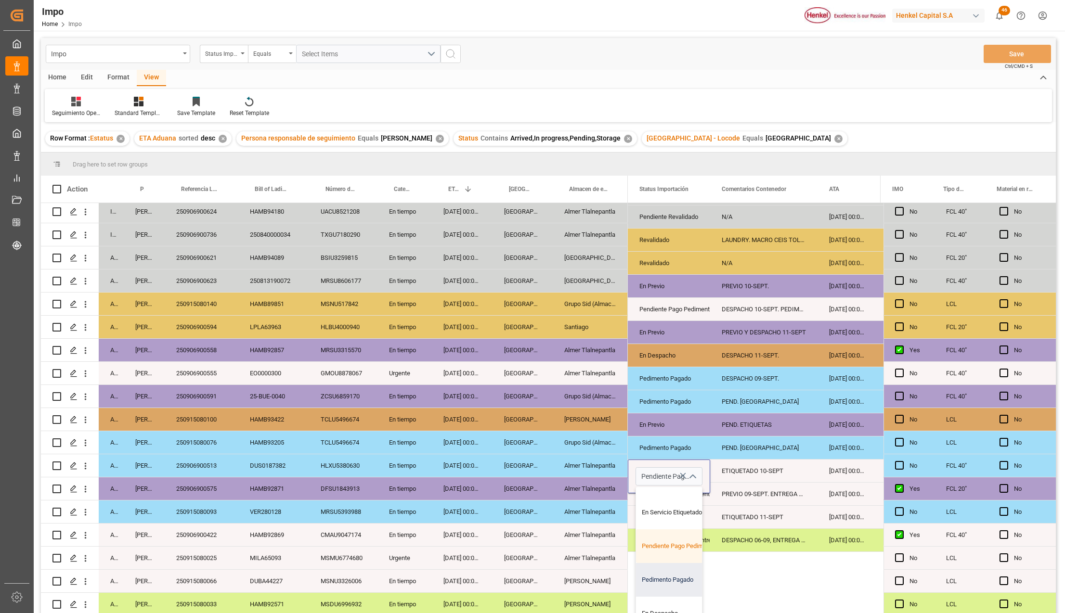
click at [670, 576] on div "Pedimento Pagado" at bounding box center [681, 580] width 90 height 34
type input "Pedimento Pagado"
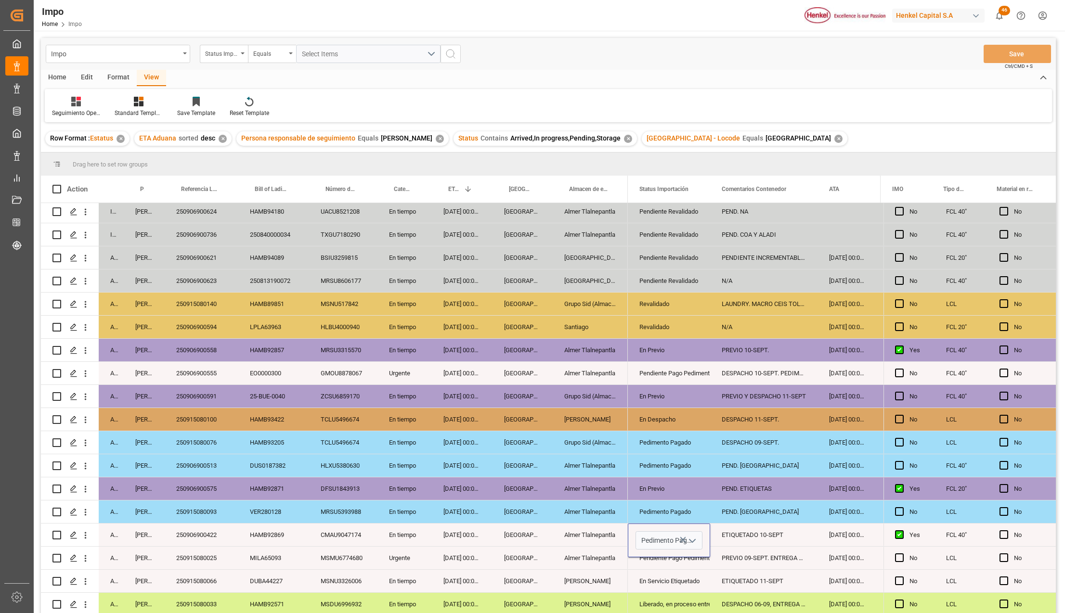
scroll to position [0, 0]
click at [744, 572] on div "ETIQUETADO 11-SEPT" at bounding box center [763, 581] width 107 height 23
click at [1005, 60] on button "Save" at bounding box center [1016, 54] width 67 height 18
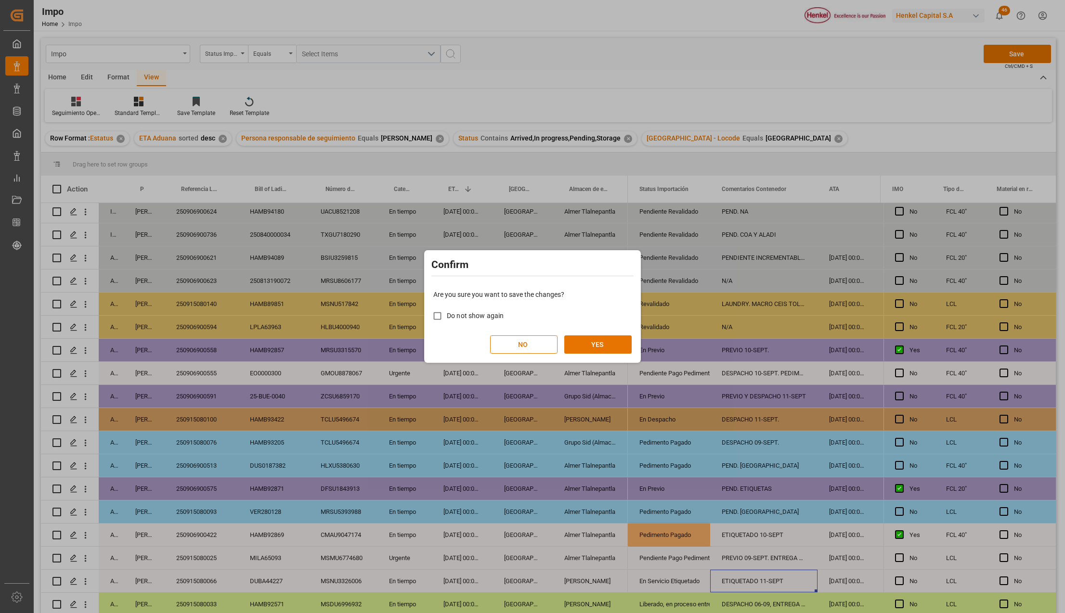
drag, startPoint x: 607, startPoint y: 345, endPoint x: 499, endPoint y: 393, distance: 118.3
click at [607, 345] on button "YES" at bounding box center [597, 344] width 67 height 18
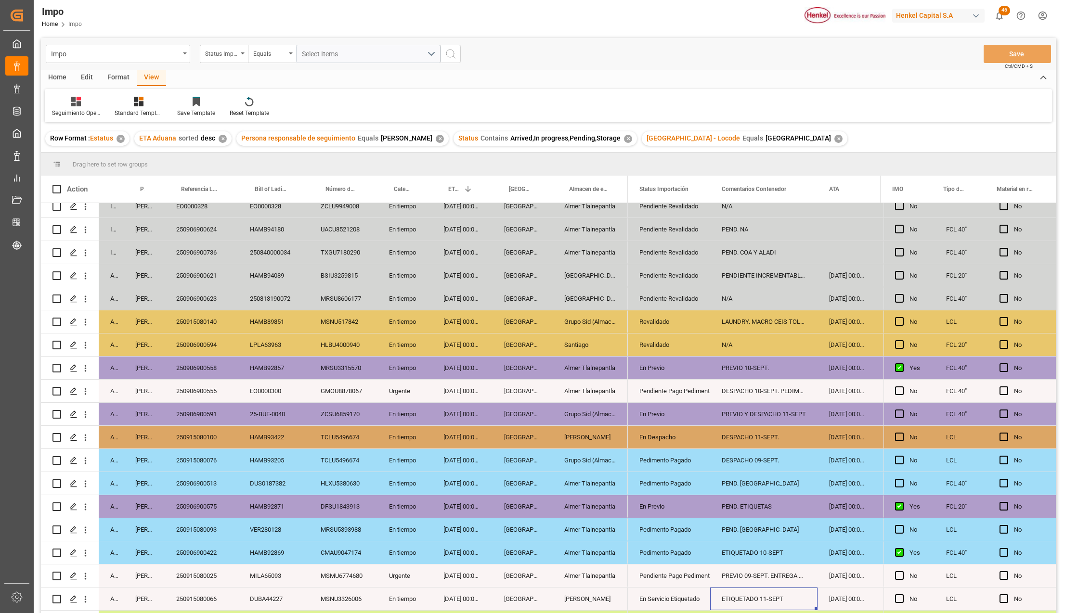
scroll to position [260, 0]
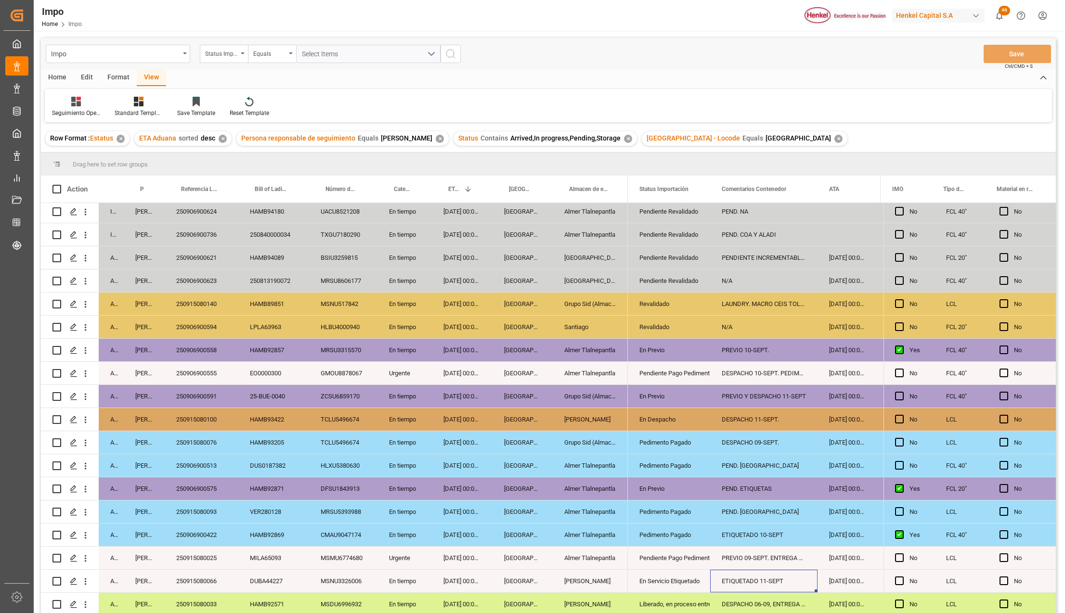
click at [738, 557] on div "PREVIO 09-SEPT. ENTREGA DIRECTA" at bounding box center [763, 558] width 107 height 23
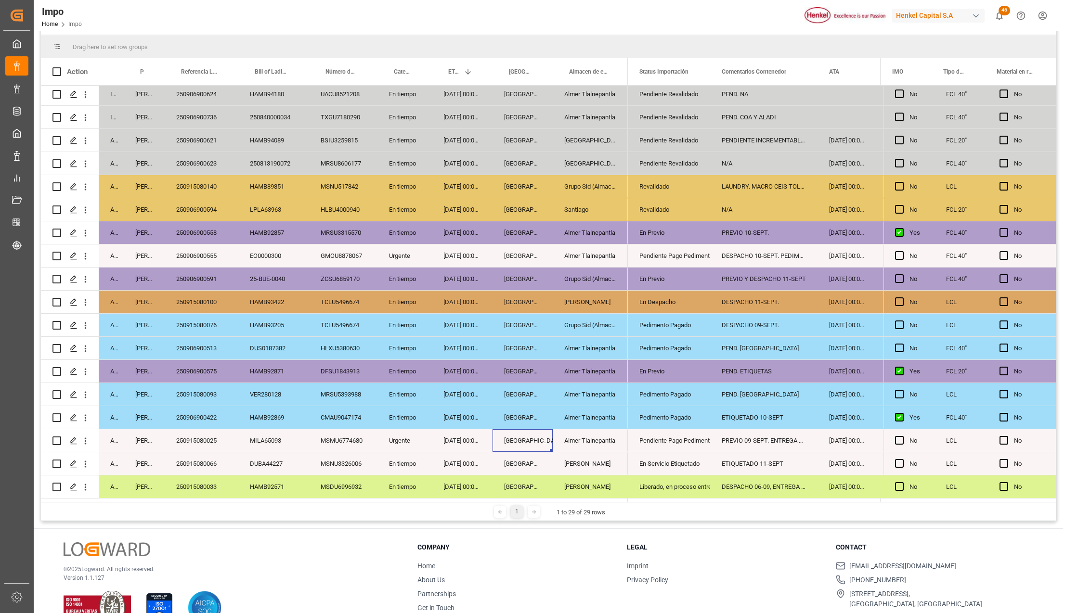
scroll to position [128, 0]
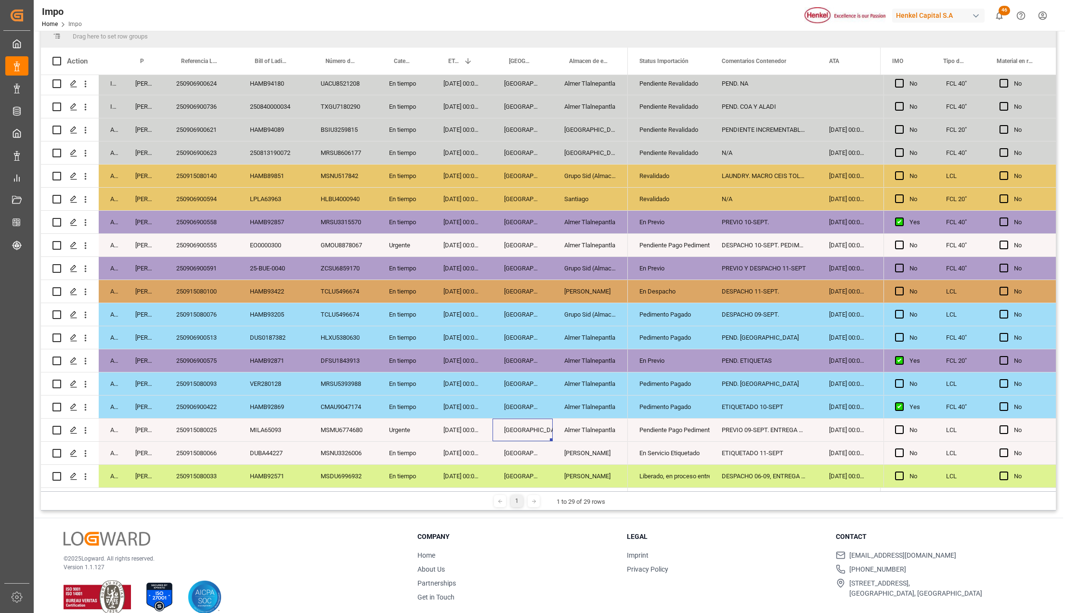
click at [555, 455] on div "Almer Apodaca" at bounding box center [589, 453] width 75 height 23
click at [195, 398] on div "250906900422" at bounding box center [202, 407] width 74 height 23
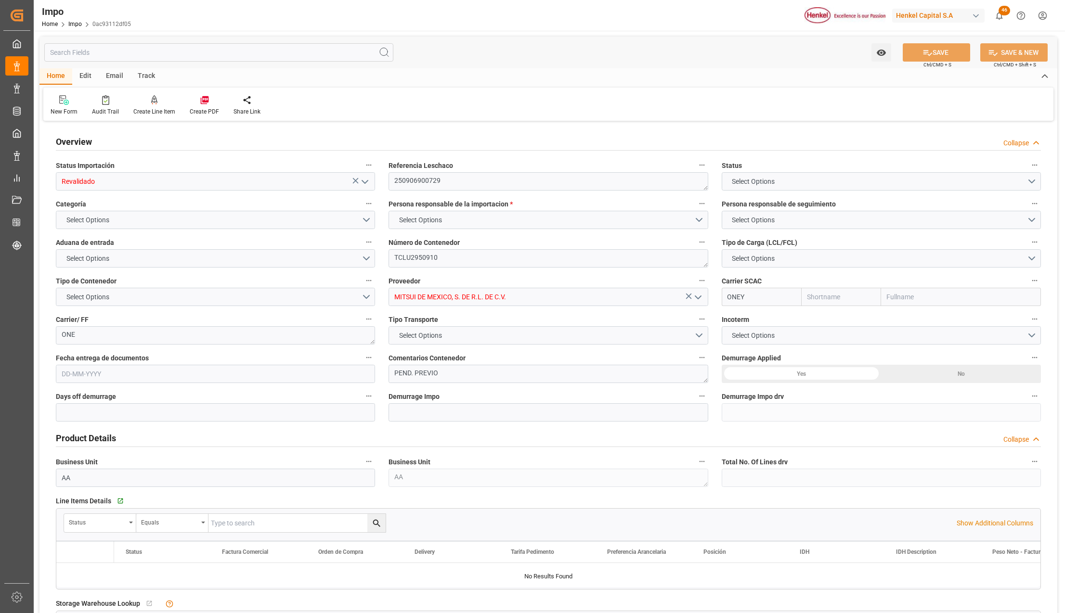
type input "ONE"
type input "Ocean Network Express"
type input "1"
type input "14.85"
type input "10"
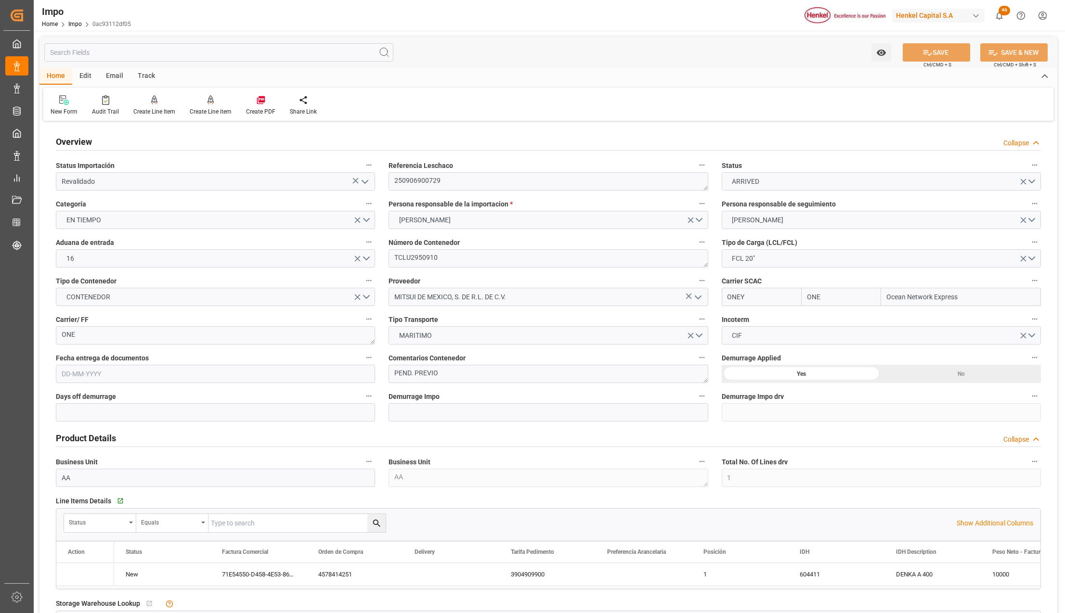
type input "29-08-2025"
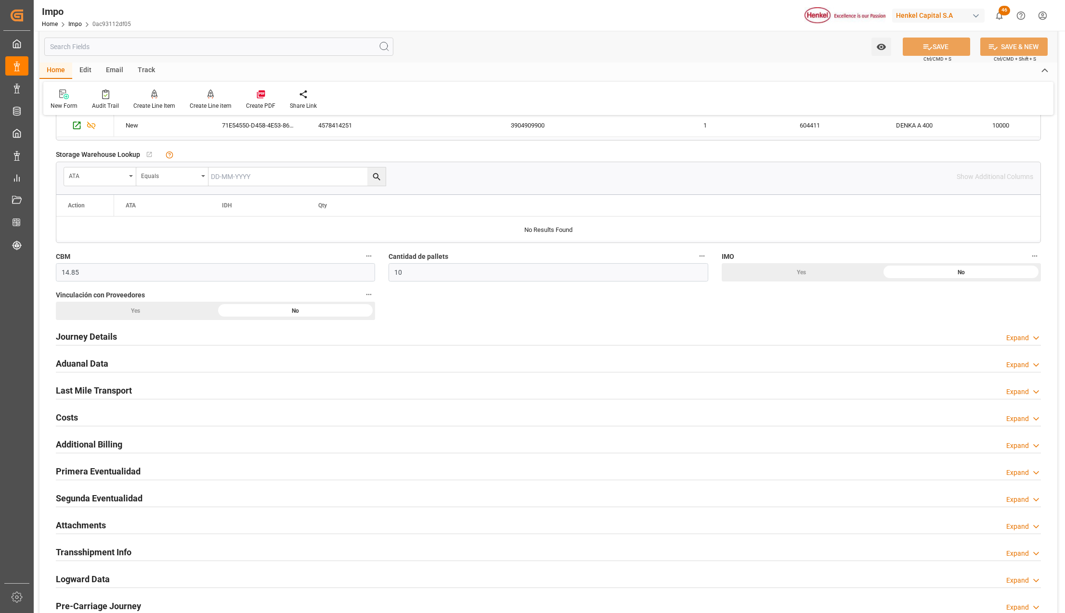
scroll to position [385, 0]
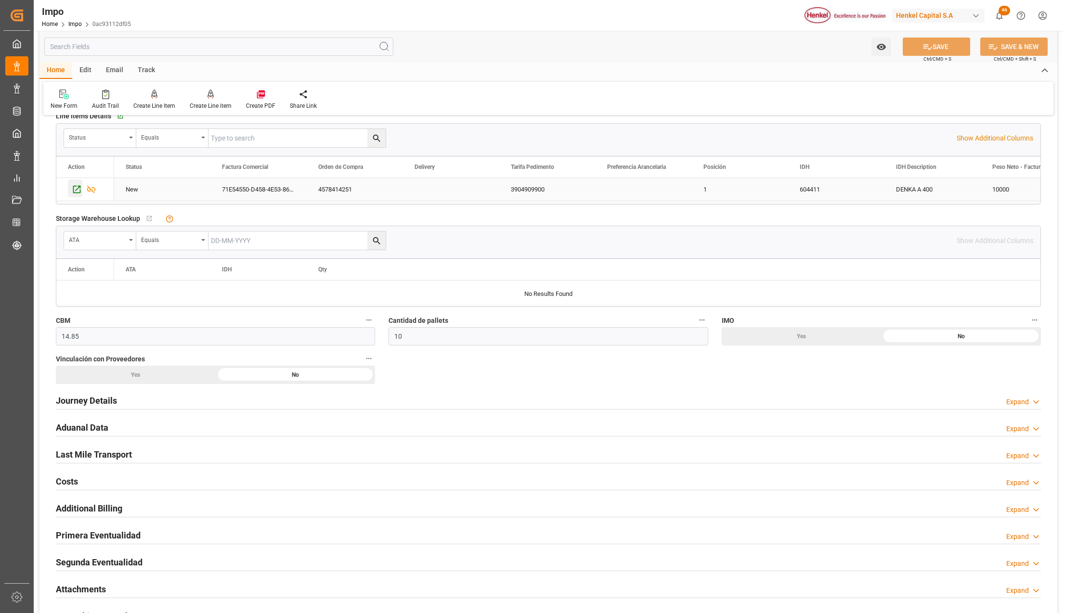
click at [77, 187] on icon "Press SPACE to select this row." at bounding box center [77, 190] width 8 height 8
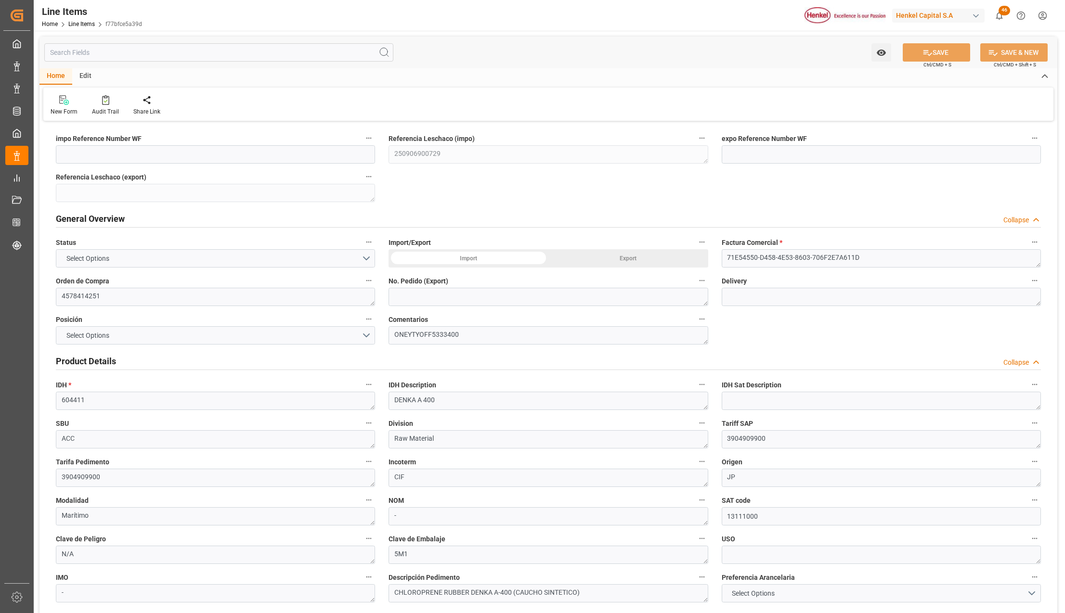
type input "1"
type input "10314"
type input "10000"
type input "70000"
type input "[DATE] 18:30"
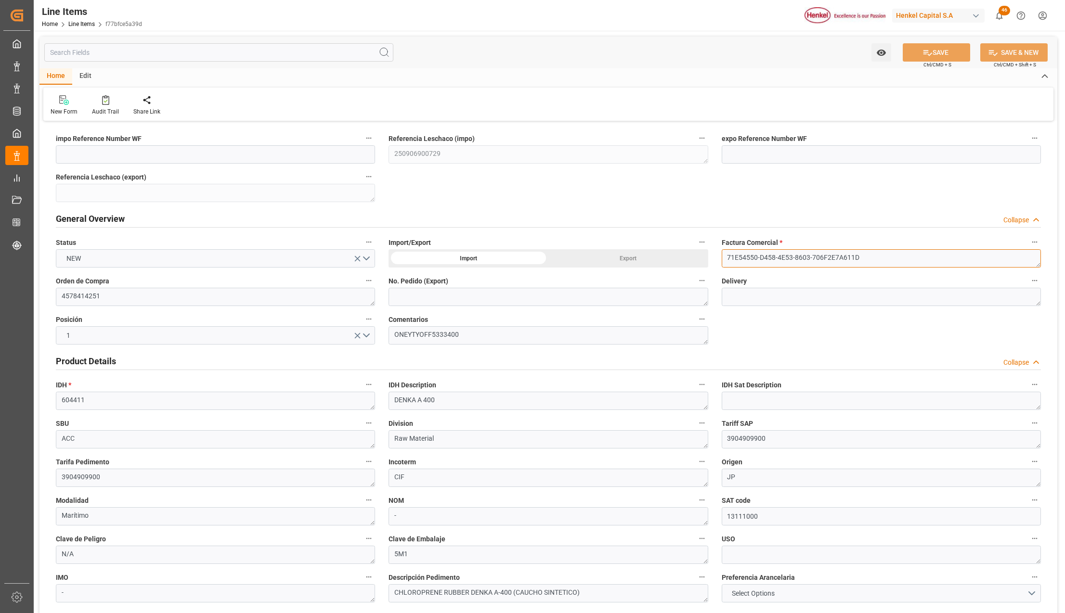
drag, startPoint x: 867, startPoint y: 251, endPoint x: 723, endPoint y: 258, distance: 144.5
click at [723, 258] on textarea "71E54550-D458-4E53-8603-706F2E7A611D" at bounding box center [880, 258] width 319 height 18
paste textarea "E69400F9-3EB6-4B2A-B009-A4FC9214CE19"
type textarea "E69400F9-3EB6-4B2A-B009-A4FC9214CE19"
click at [923, 54] on icon at bounding box center [927, 53] width 9 height 6
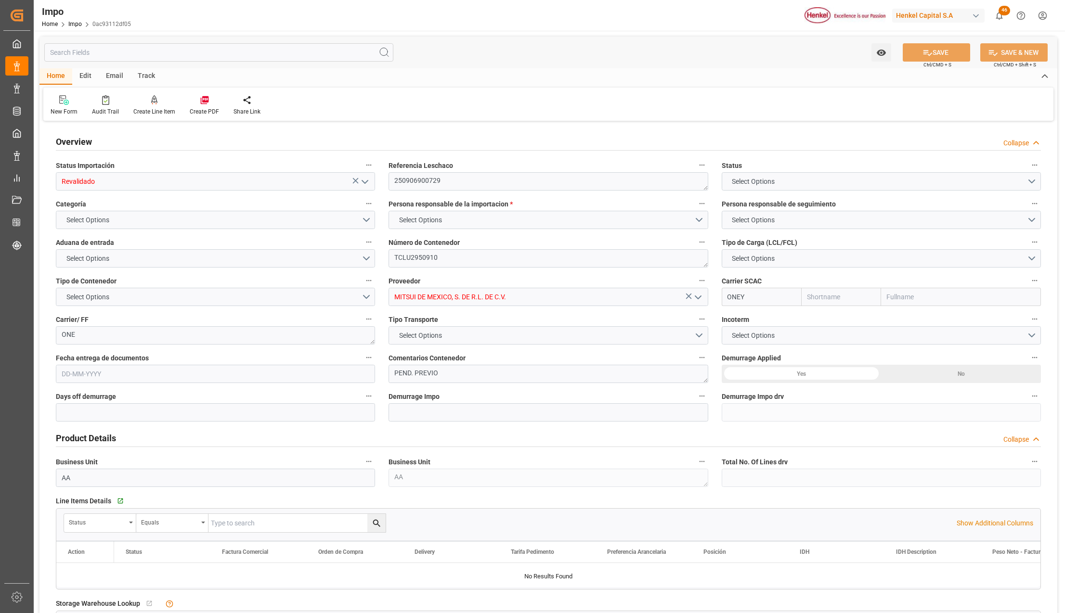
type input "ONE"
type input "Ocean Network Express"
type input "1"
type input "14.85"
type input "10"
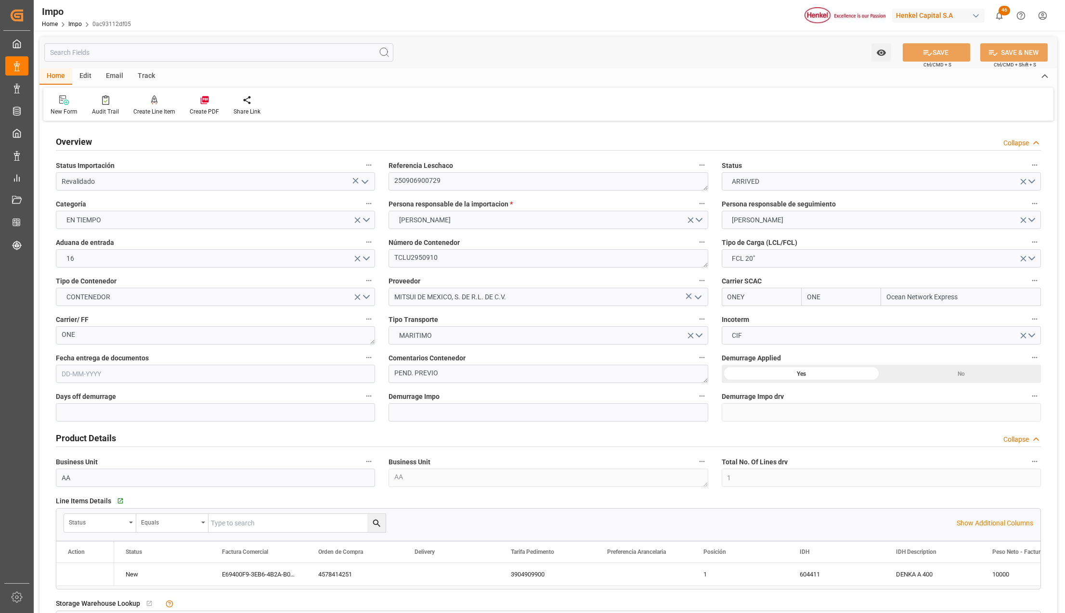
type input "29-08-2025"
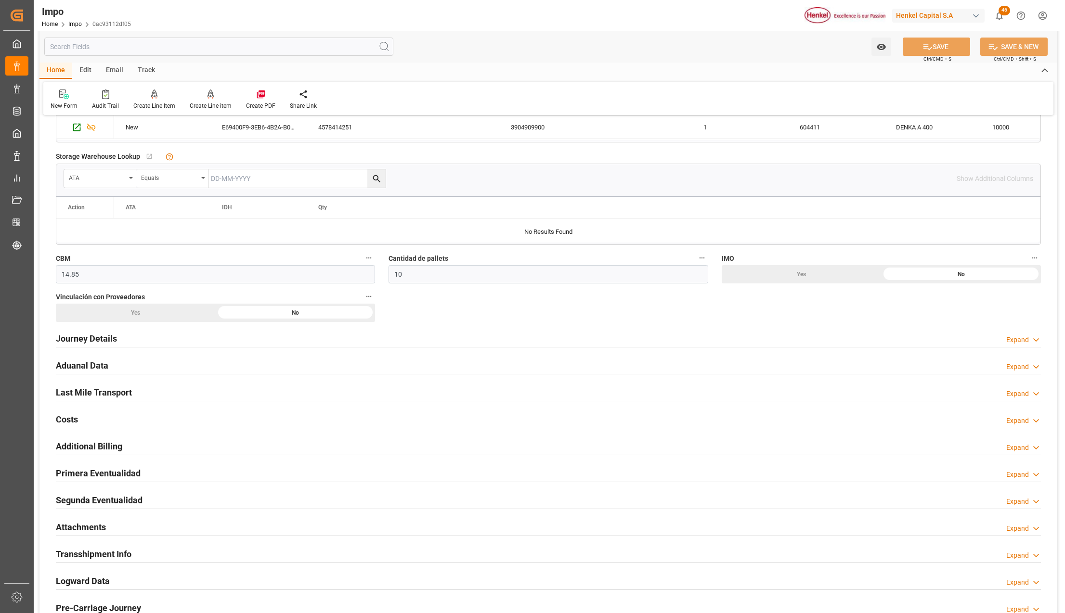
scroll to position [642, 0]
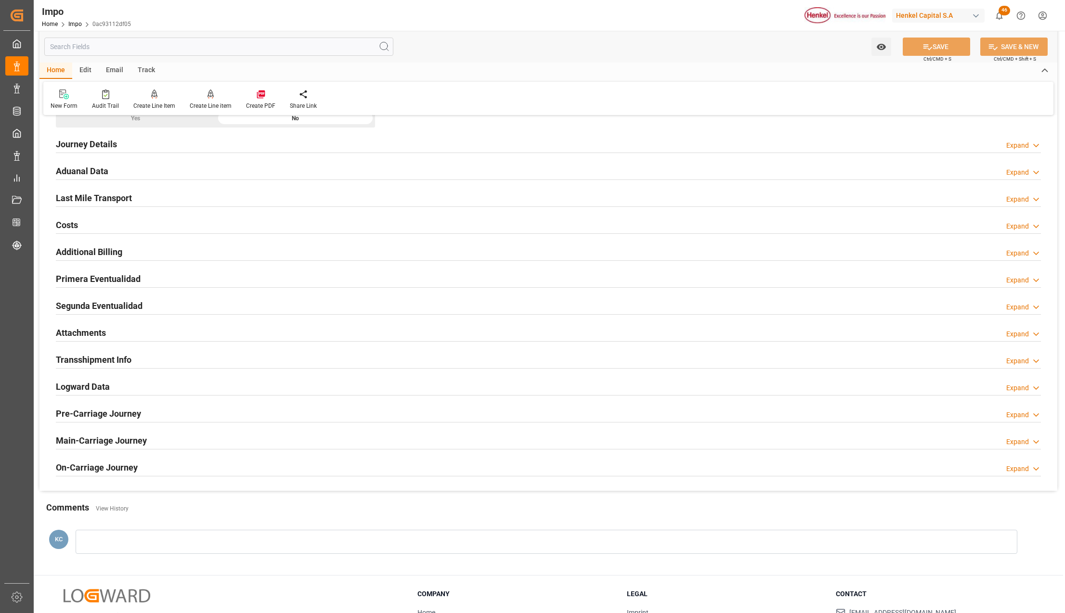
click at [97, 335] on h2 "Attachments" at bounding box center [81, 332] width 50 height 13
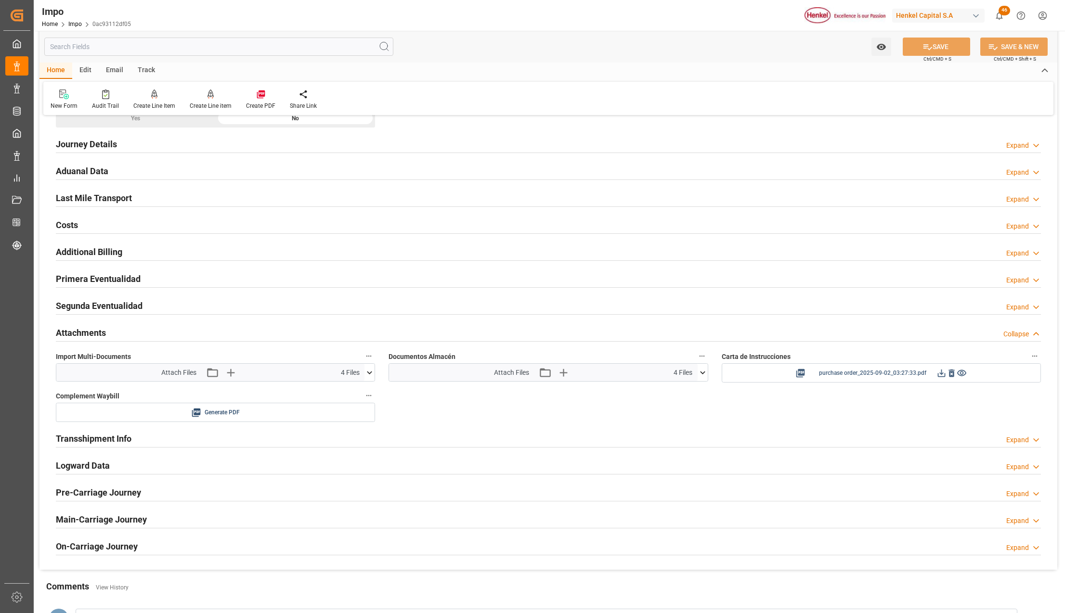
click at [952, 377] on icon at bounding box center [951, 373] width 10 height 10
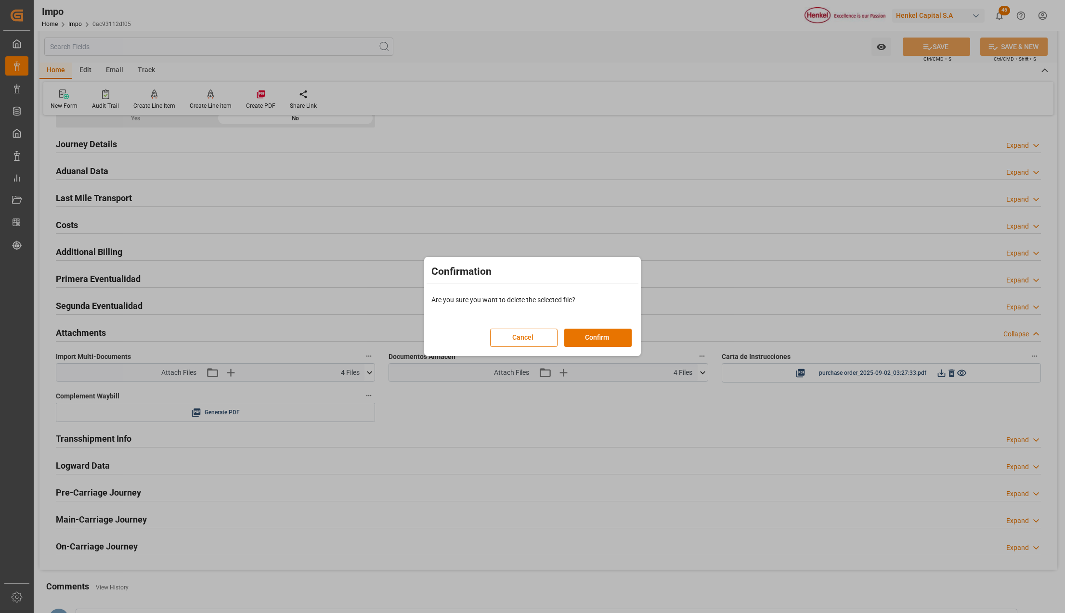
click at [585, 334] on button "Confirm" at bounding box center [597, 338] width 67 height 18
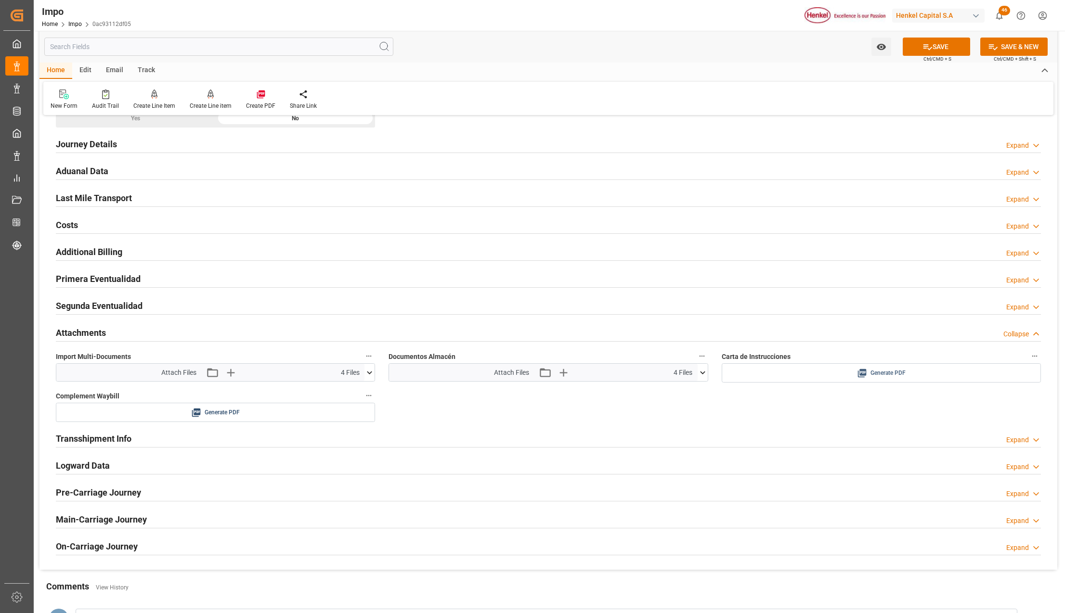
click at [870, 372] on span "Generate PDF" at bounding box center [887, 373] width 35 height 12
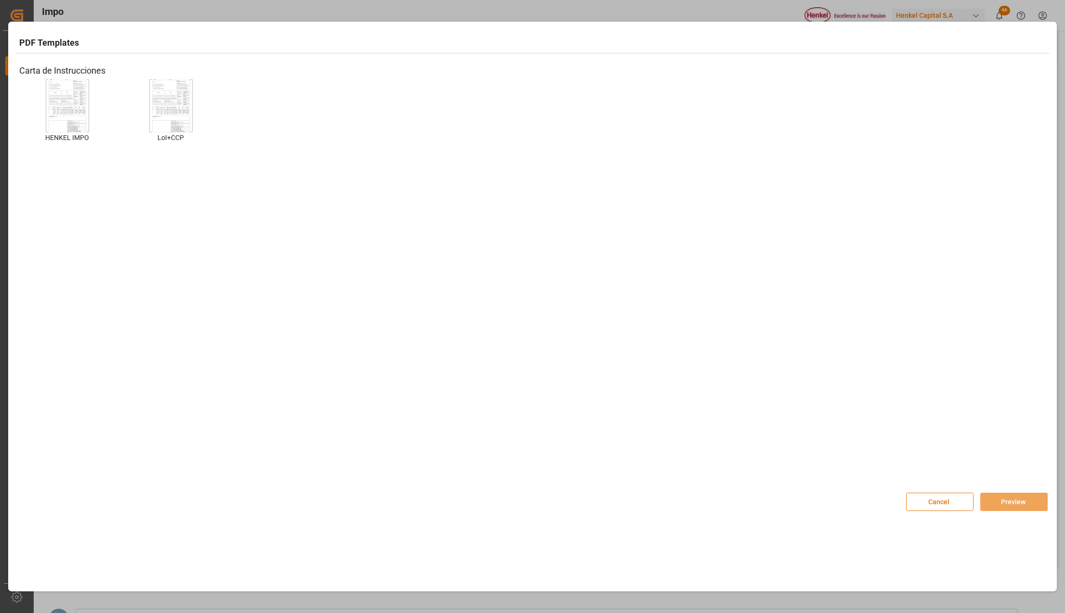
click at [67, 123] on img at bounding box center [67, 105] width 38 height 54
click at [1019, 507] on button "Preview" at bounding box center [1013, 502] width 67 height 18
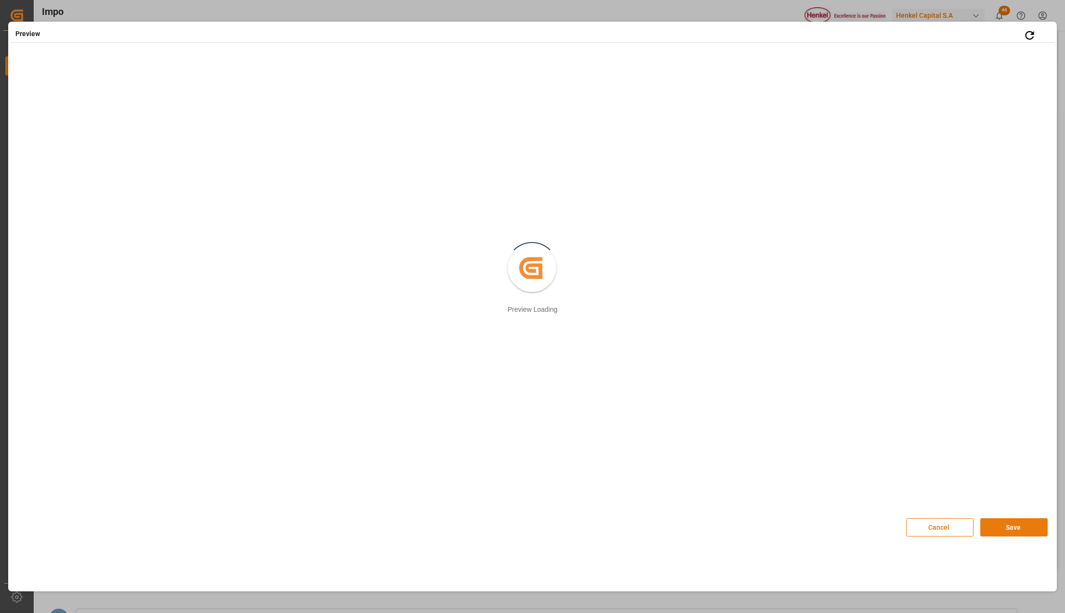
click at [1017, 527] on button "Save" at bounding box center [1013, 527] width 67 height 18
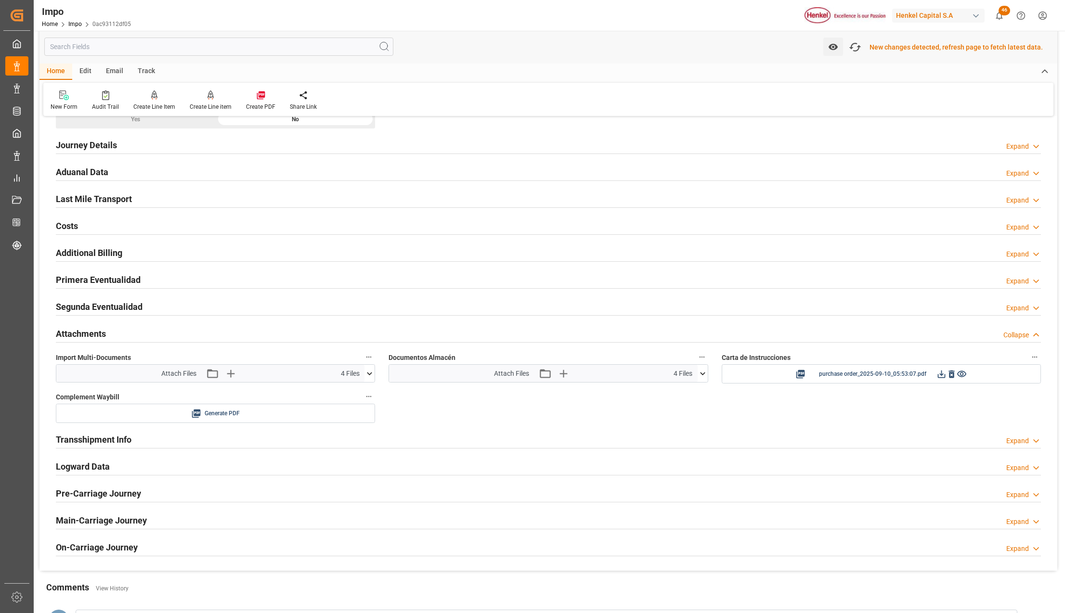
scroll to position [642, 0]
click at [939, 379] on icon at bounding box center [941, 374] width 10 height 10
